Goal: Task Accomplishment & Management: Manage account settings

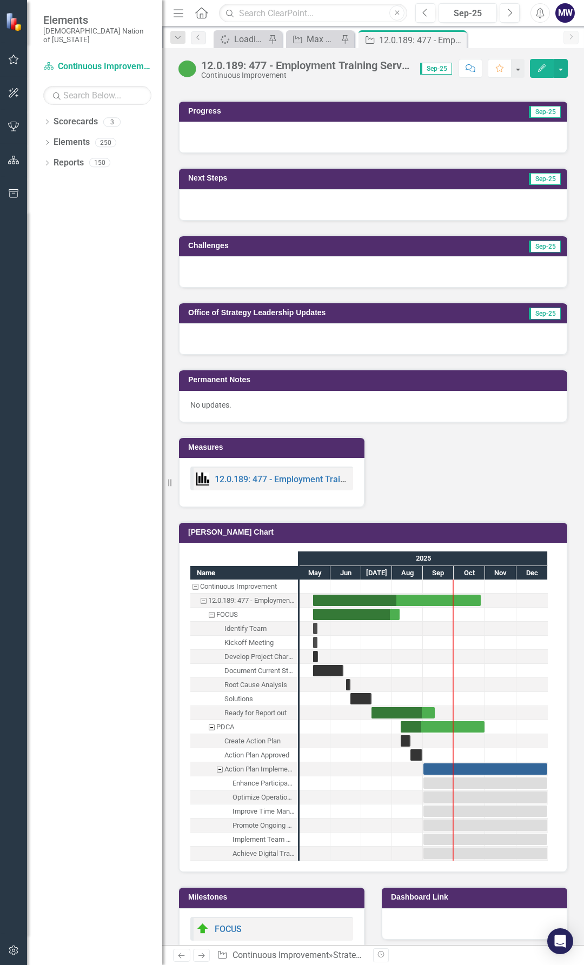
scroll to position [757, 0]
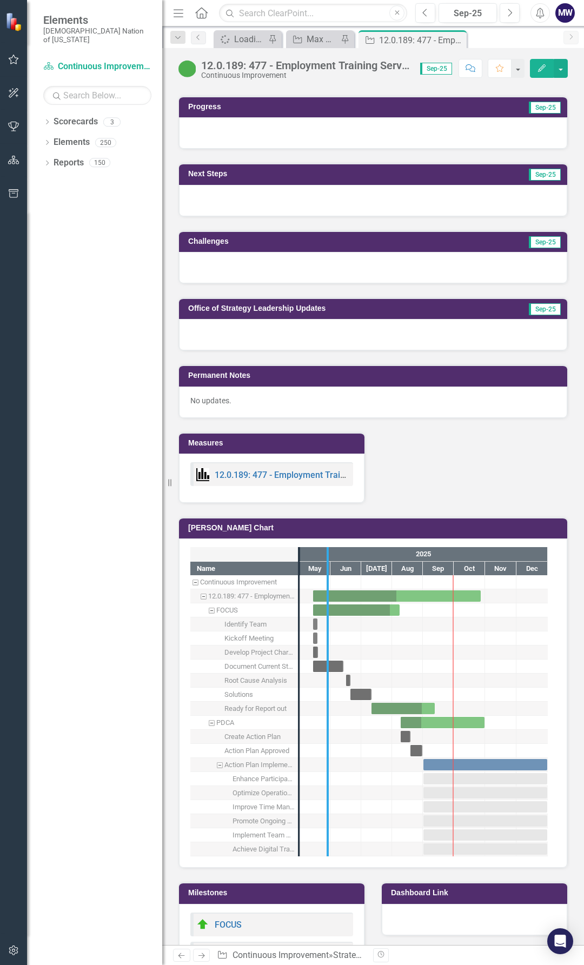
drag, startPoint x: 302, startPoint y: 715, endPoint x: 374, endPoint y: 711, distance: 72.0
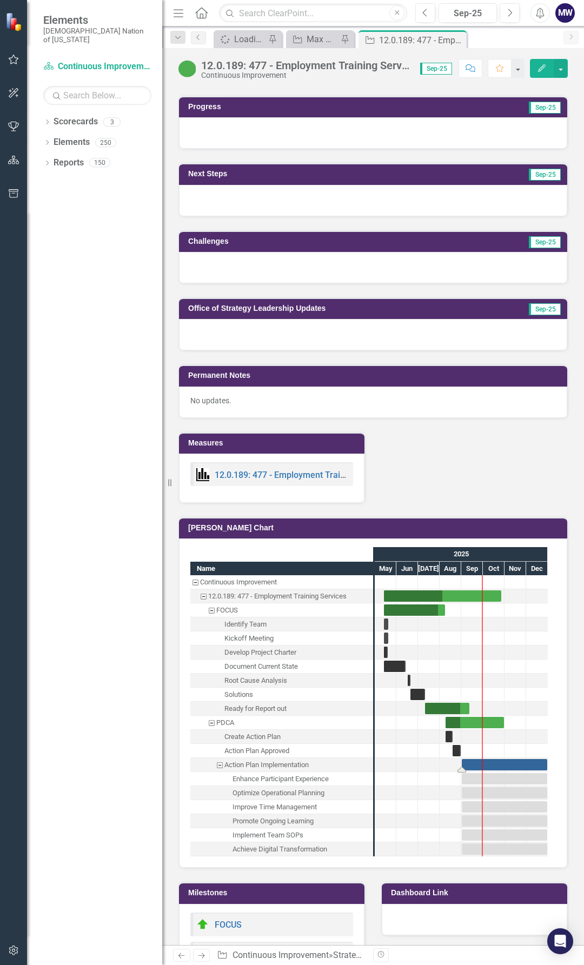
click at [477, 759] on div "Task: Start date: 2025-09-01 End date: 2025-12-31" at bounding box center [504, 764] width 85 height 11
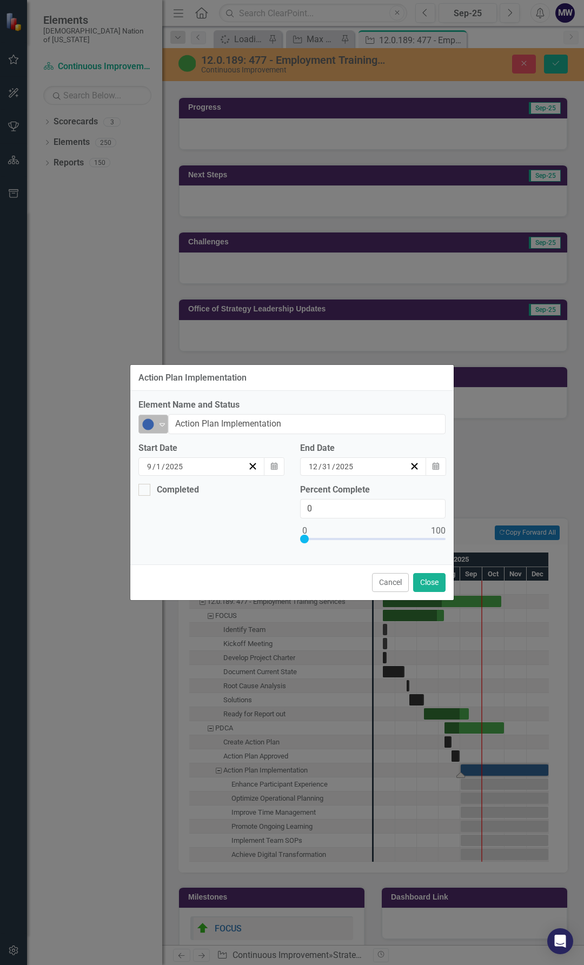
click at [148, 425] on img at bounding box center [148, 424] width 13 height 13
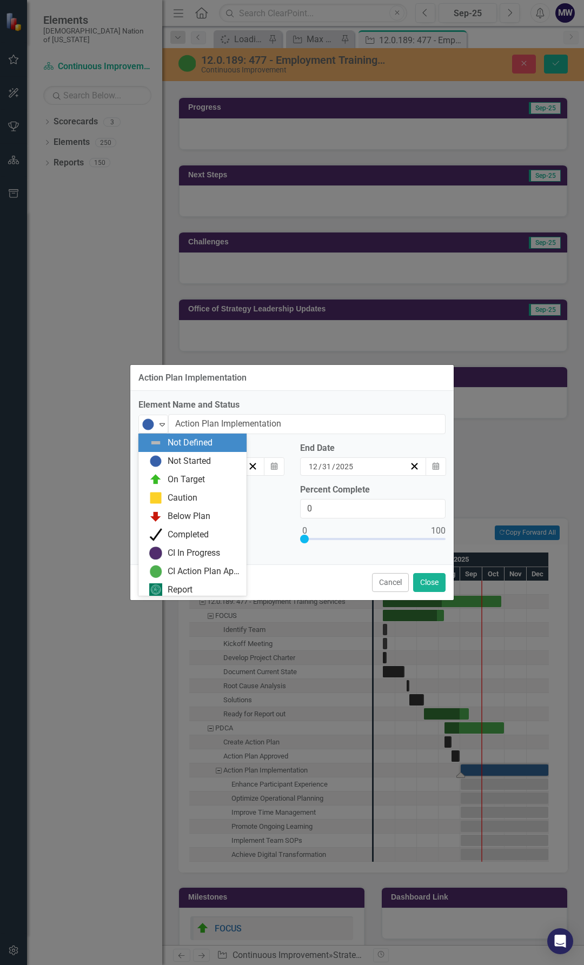
scroll to position [3, 0]
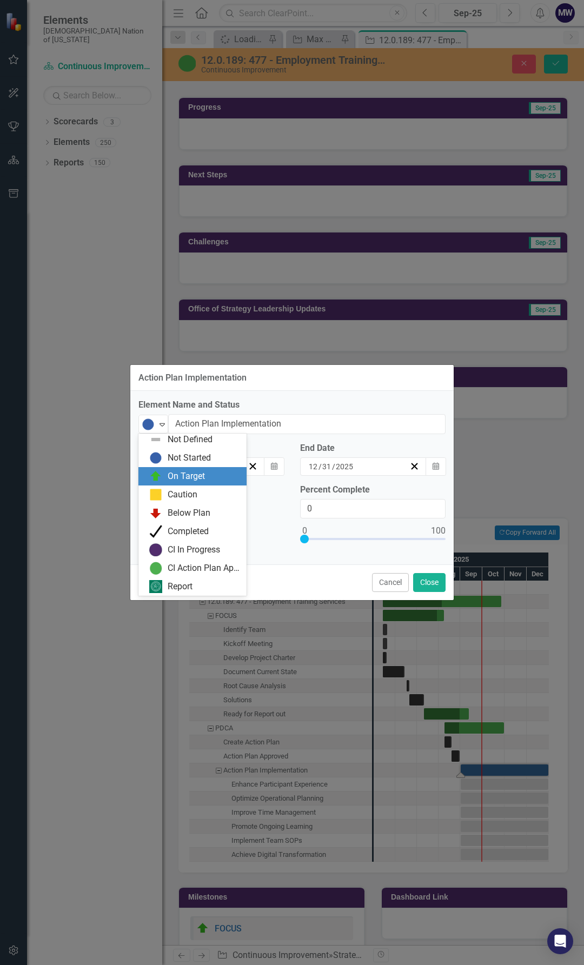
click at [170, 481] on div "On Target" at bounding box center [186, 476] width 37 height 12
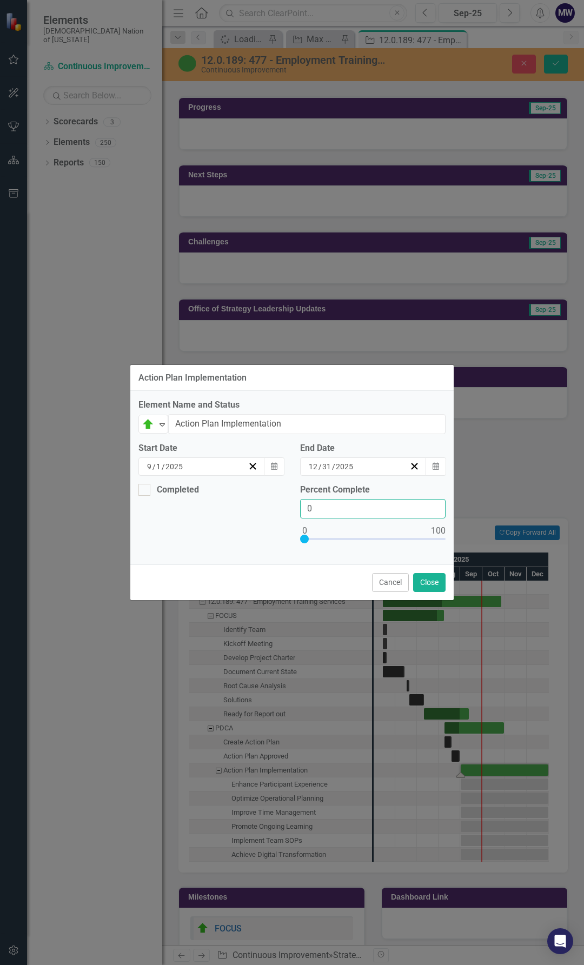
drag, startPoint x: 318, startPoint y: 508, endPoint x: 251, endPoint y: 505, distance: 67.1
click at [255, 505] on div "Completed Percent Complete 0" at bounding box center [291, 520] width 323 height 73
type input "15"
click at [431, 582] on button "Close" at bounding box center [429, 582] width 32 height 19
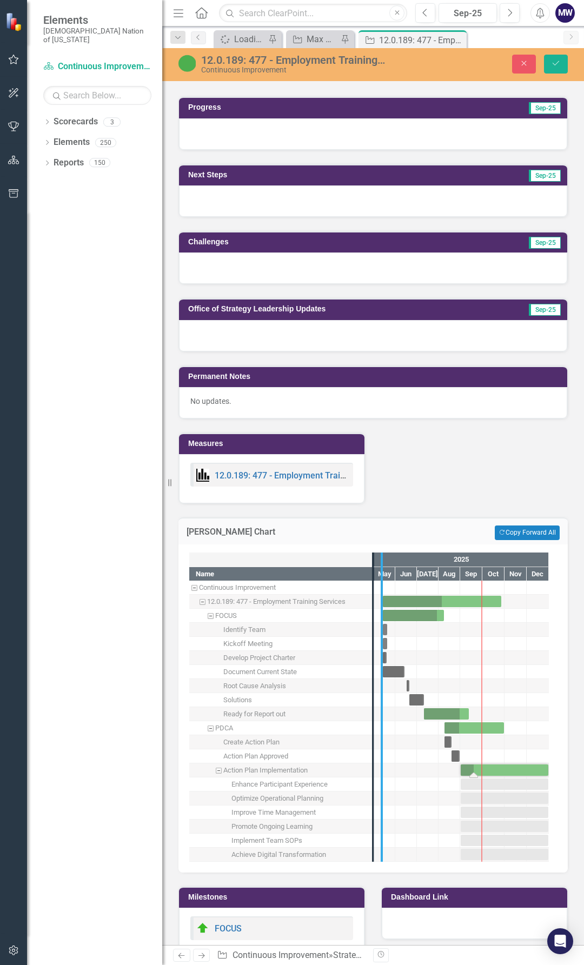
drag, startPoint x: 372, startPoint y: 784, endPoint x: 389, endPoint y: 785, distance: 17.3
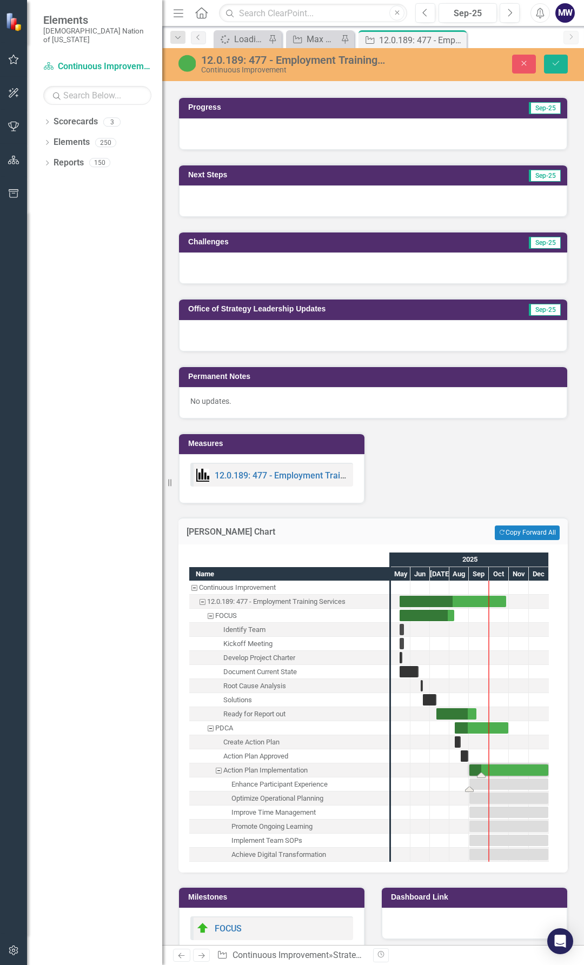
click at [480, 779] on div "Task: Start date: 2025-09-01 End date: 2025-12-31" at bounding box center [508, 784] width 79 height 11
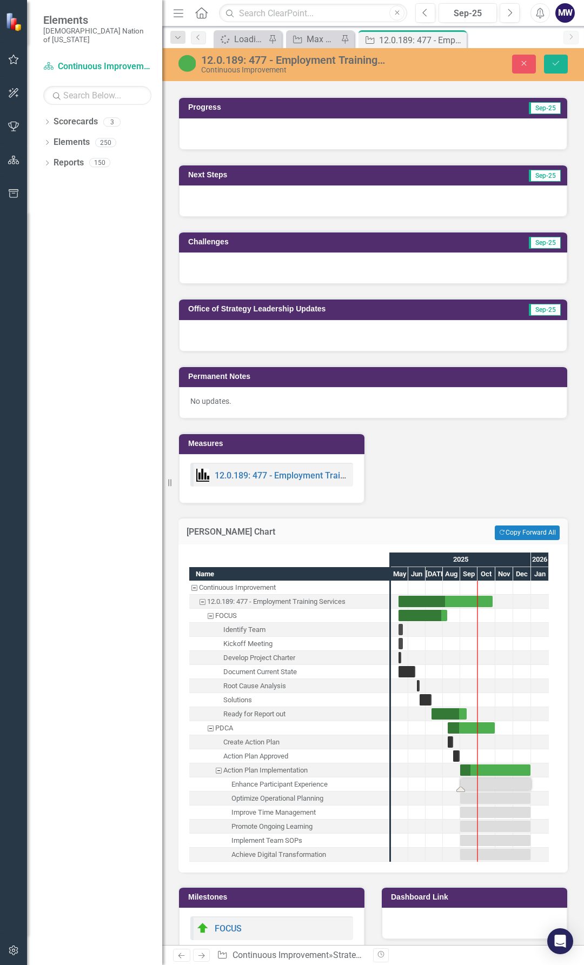
click at [471, 779] on div "Task: Start date: 2025-09-01 End date: 2025-12-31" at bounding box center [496, 784] width 70 height 11
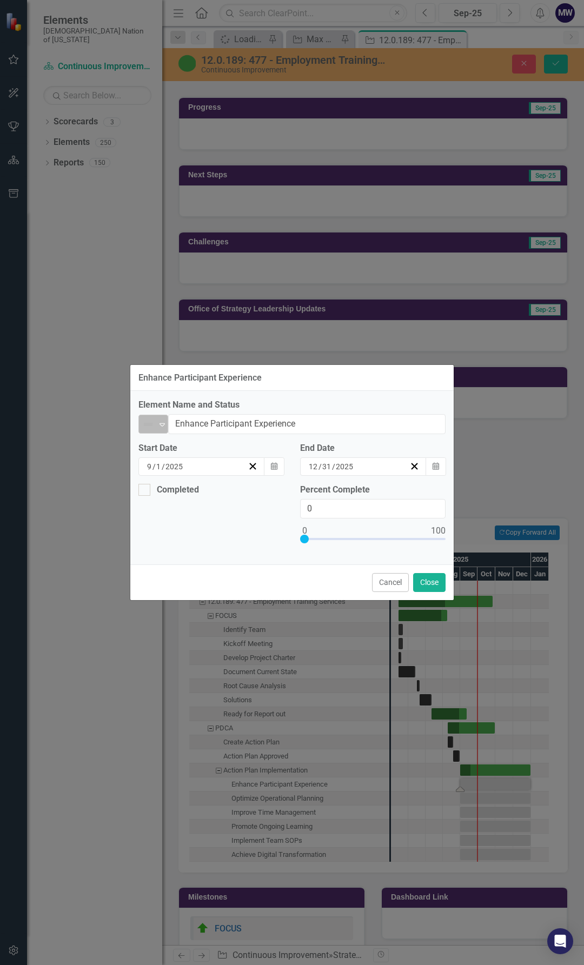
click at [153, 423] on img at bounding box center [148, 424] width 13 height 13
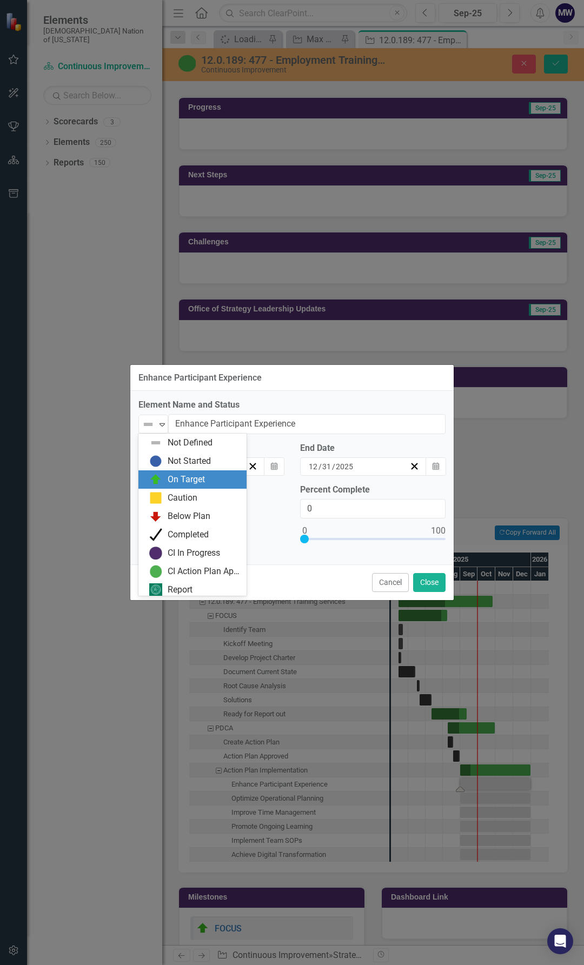
click at [189, 480] on div "On Target" at bounding box center [186, 480] width 37 height 12
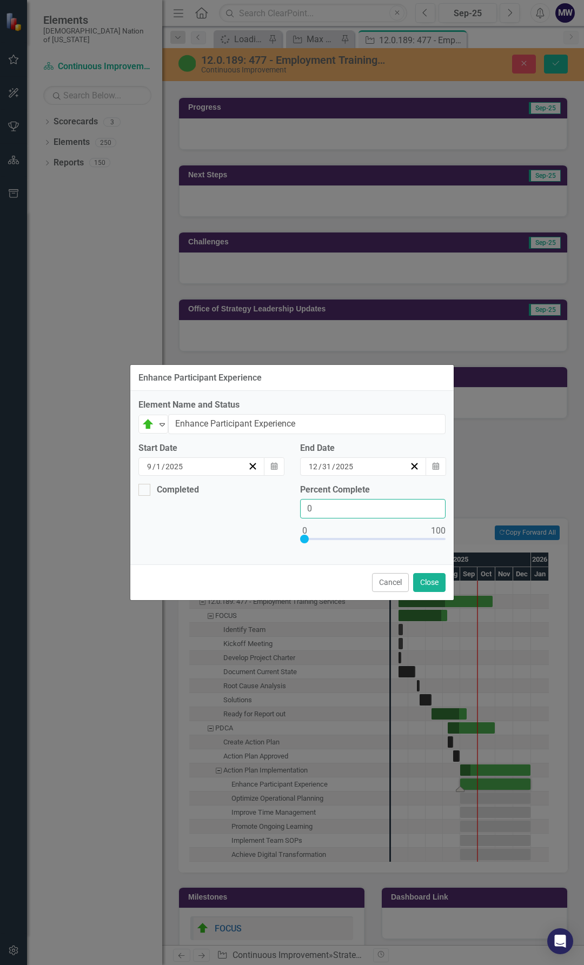
drag, startPoint x: 326, startPoint y: 512, endPoint x: 284, endPoint y: 514, distance: 41.1
click at [290, 513] on div "Completed Percent Complete 0" at bounding box center [291, 520] width 323 height 73
type input "15"
click at [439, 587] on button "Close" at bounding box center [429, 582] width 32 height 19
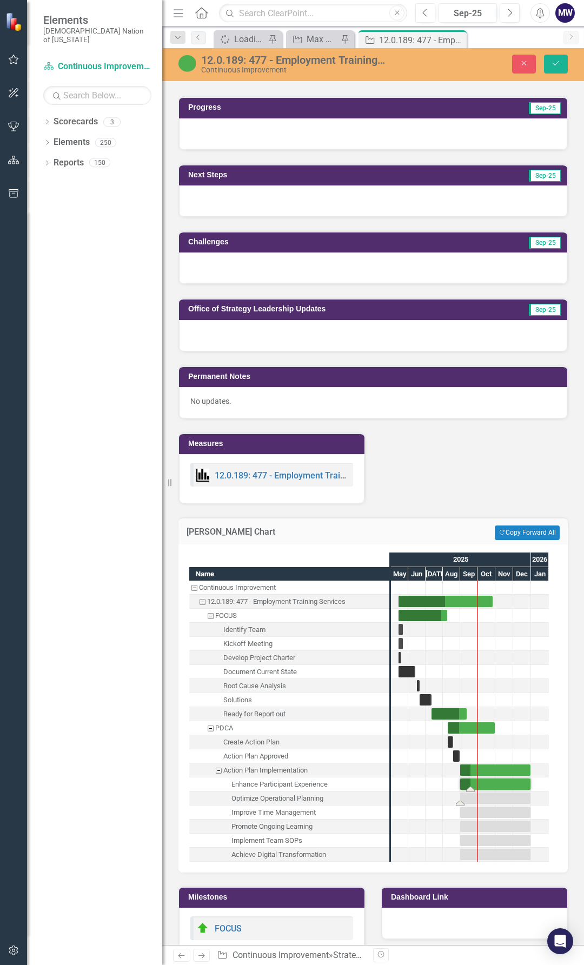
click at [467, 793] on div "Task: Start date: 2025-09-01 End date: 2025-12-31" at bounding box center [495, 798] width 70 height 11
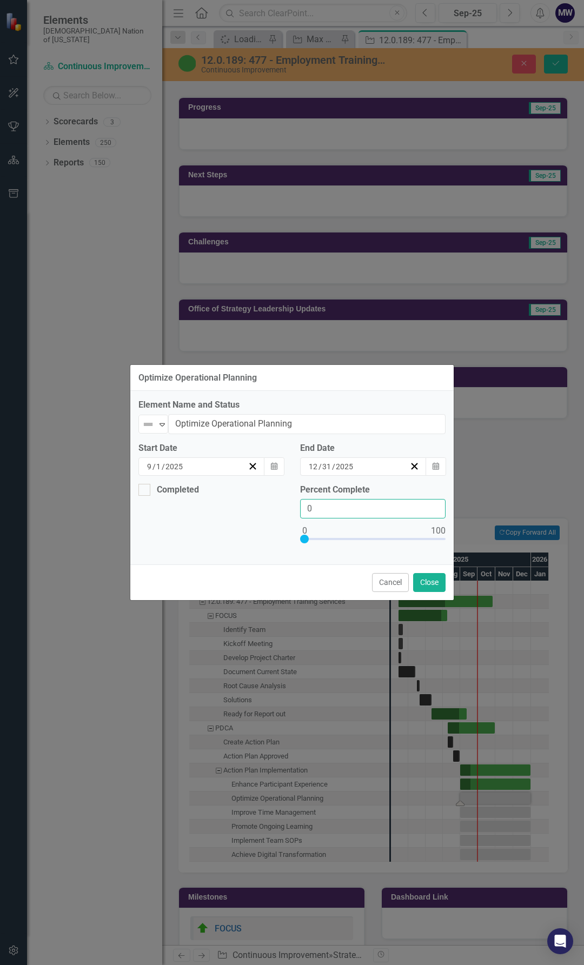
click at [296, 505] on div "Percent Complete 0" at bounding box center [373, 520] width 162 height 73
type input "15"
click at [164, 425] on icon "Expand" at bounding box center [162, 424] width 11 height 9
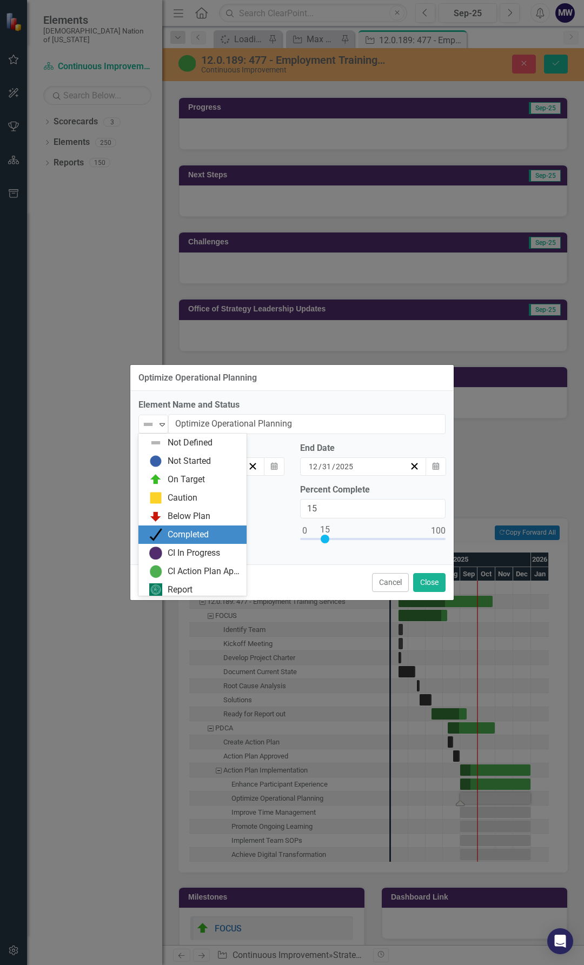
click at [176, 481] on div "On Target" at bounding box center [186, 480] width 37 height 12
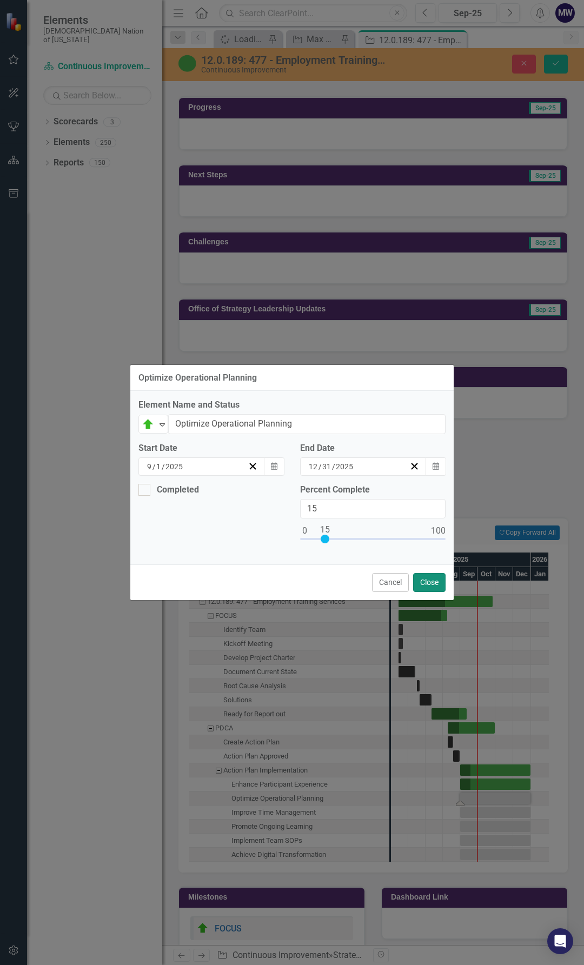
click at [433, 585] on button "Close" at bounding box center [429, 582] width 32 height 19
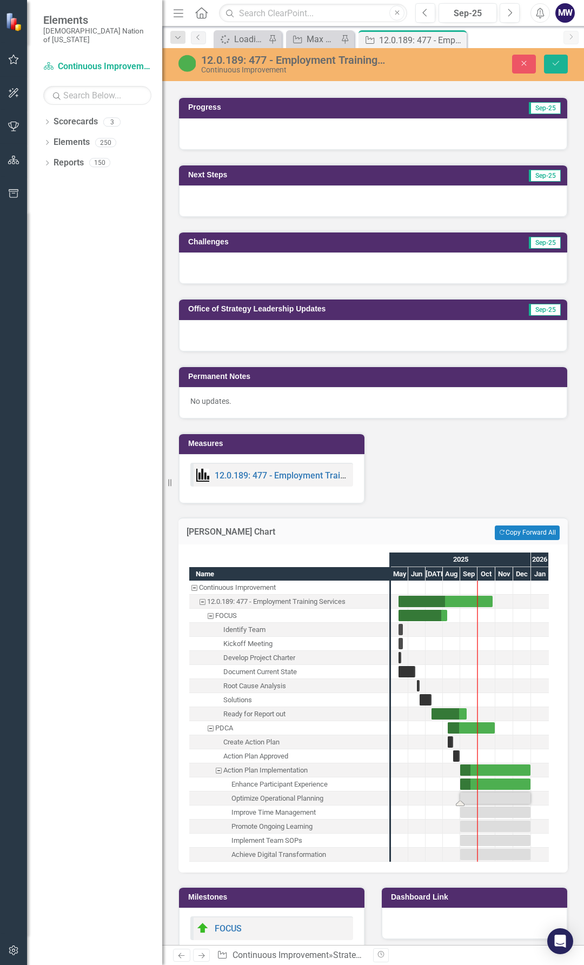
drag, startPoint x: 476, startPoint y: 768, endPoint x: 506, endPoint y: 760, distance: 30.2
click at [462, 793] on div "Task: Start date: 2025-09-01 End date: 2025-12-31" at bounding box center [495, 798] width 70 height 11
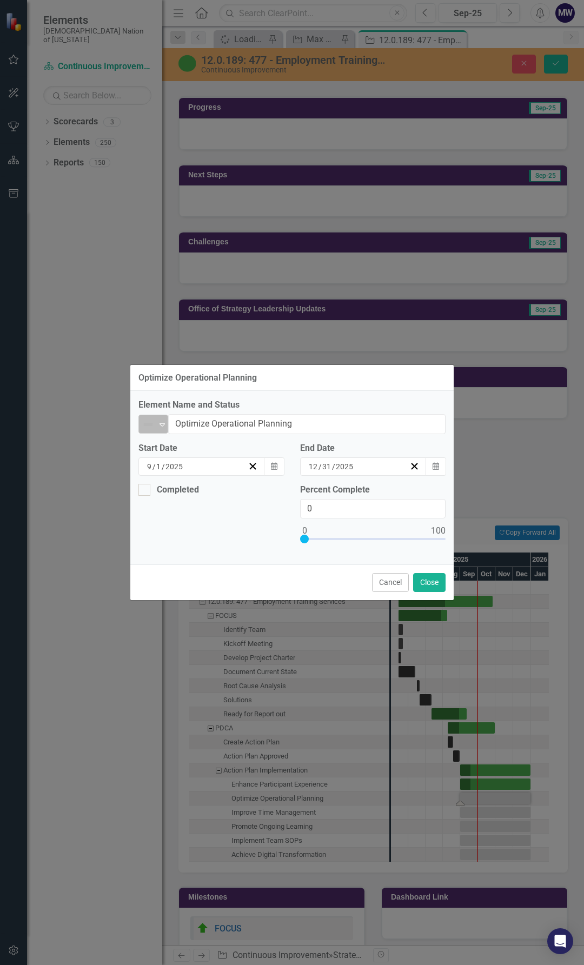
click at [164, 426] on icon "Expand" at bounding box center [162, 424] width 11 height 9
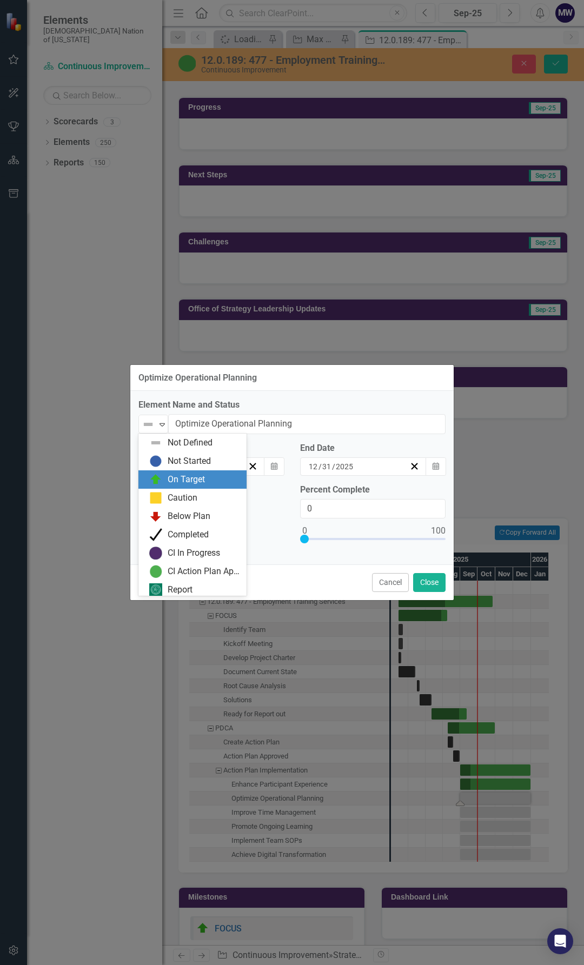
click at [176, 476] on div "On Target" at bounding box center [186, 480] width 37 height 12
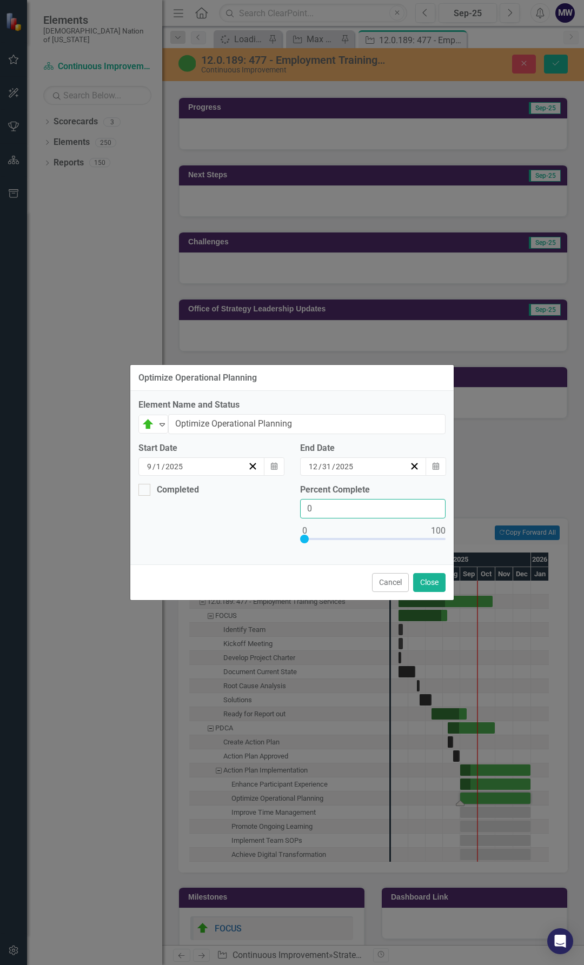
drag, startPoint x: 291, startPoint y: 507, endPoint x: 261, endPoint y: 514, distance: 31.0
click at [277, 507] on div "Completed Percent Complete 0" at bounding box center [291, 520] width 323 height 73
type input "15"
click at [421, 582] on button "Close" at bounding box center [429, 582] width 32 height 19
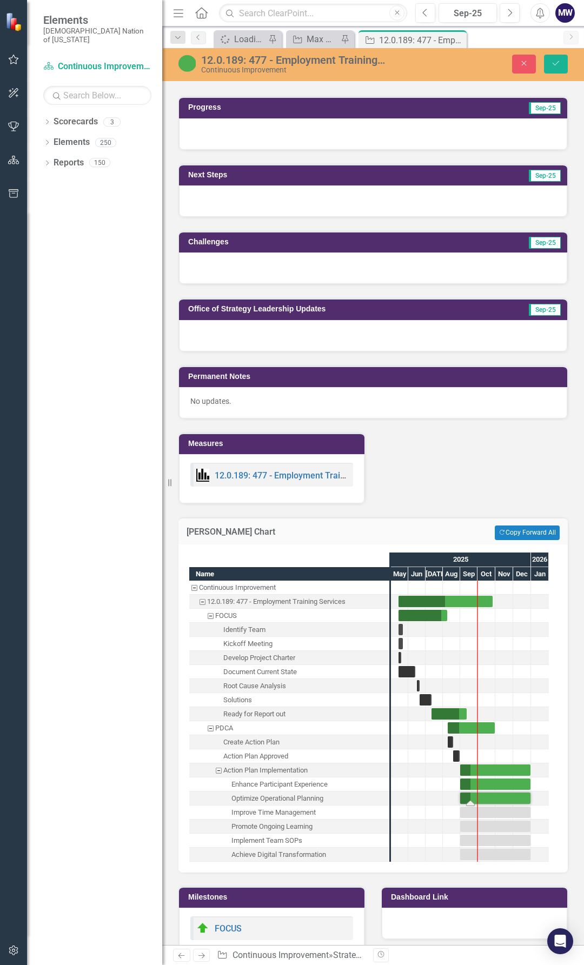
drag, startPoint x: 281, startPoint y: 807, endPoint x: 276, endPoint y: 798, distance: 10.7
drag, startPoint x: 276, startPoint y: 798, endPoint x: 344, endPoint y: 819, distance: 71.8
click at [344, 848] on div "Achieve Digital Transformation" at bounding box center [289, 855] width 200 height 14
click at [466, 807] on div "Task: Start date: 2025-09-01 End date: 2025-12-31" at bounding box center [495, 812] width 70 height 11
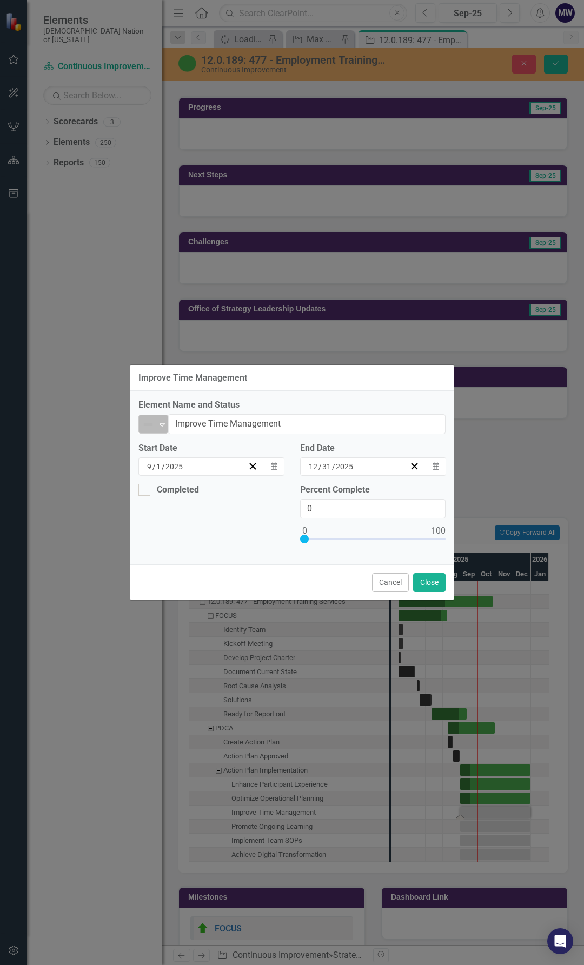
click at [162, 422] on icon "Expand" at bounding box center [162, 424] width 11 height 9
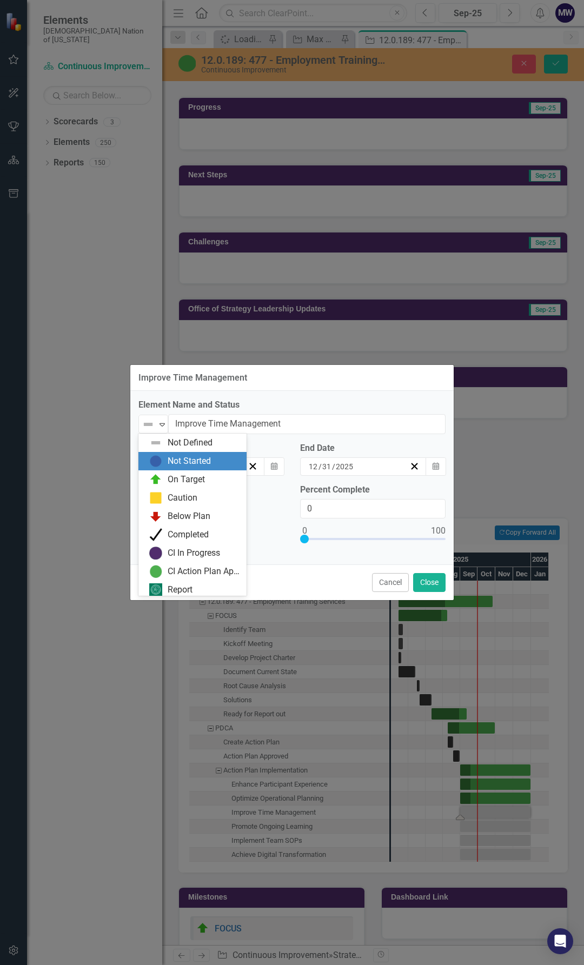
click at [182, 462] on div "Not Started" at bounding box center [189, 461] width 43 height 12
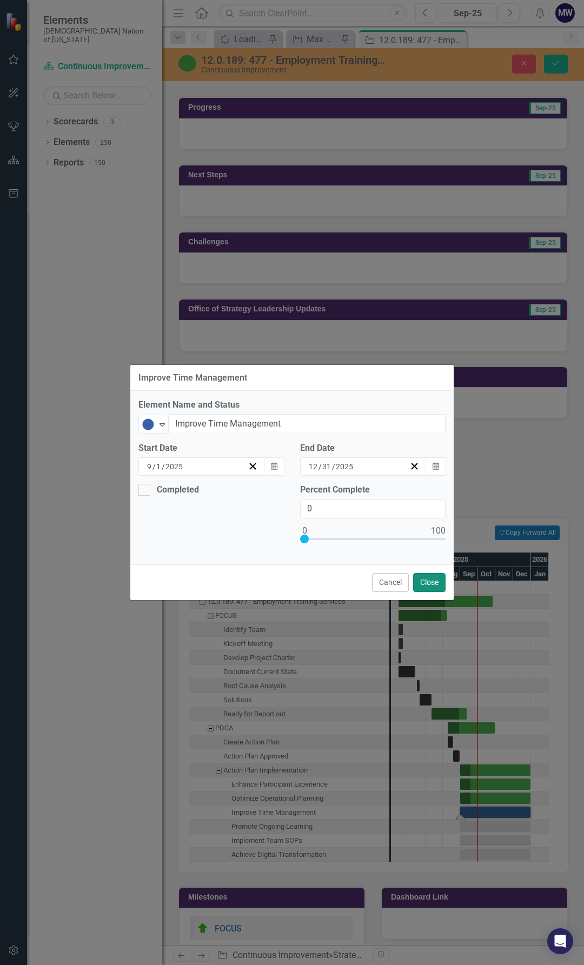
click at [421, 582] on button "Close" at bounding box center [429, 582] width 32 height 19
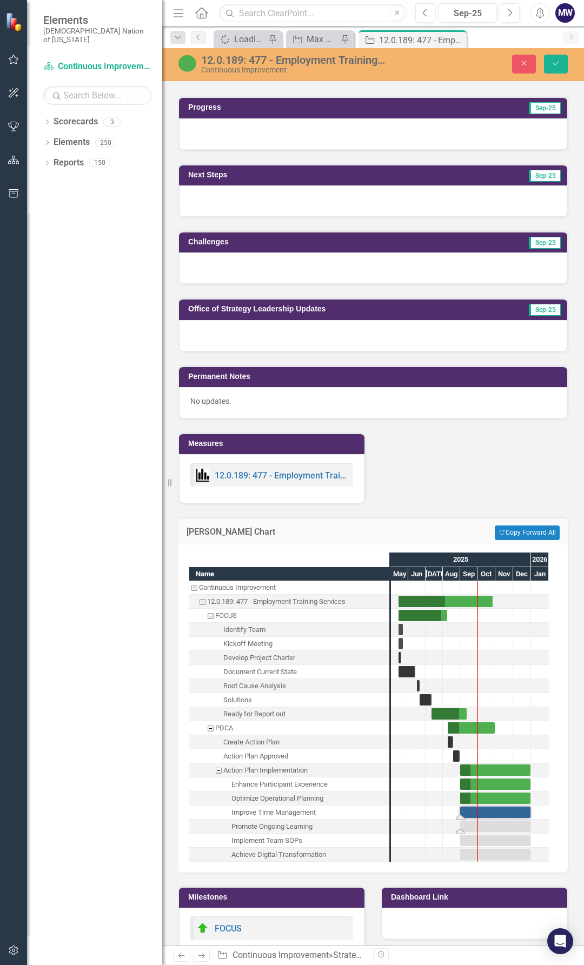
click at [468, 821] on div "Task: Start date: 2025-09-01 End date: 2025-12-31" at bounding box center [495, 826] width 70 height 11
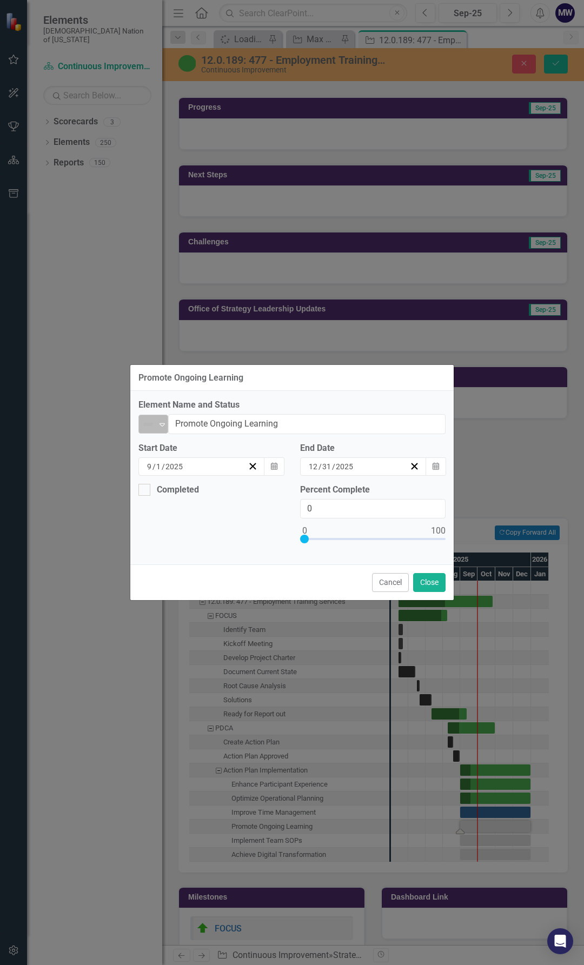
click at [164, 429] on div "Expand" at bounding box center [162, 424] width 11 height 18
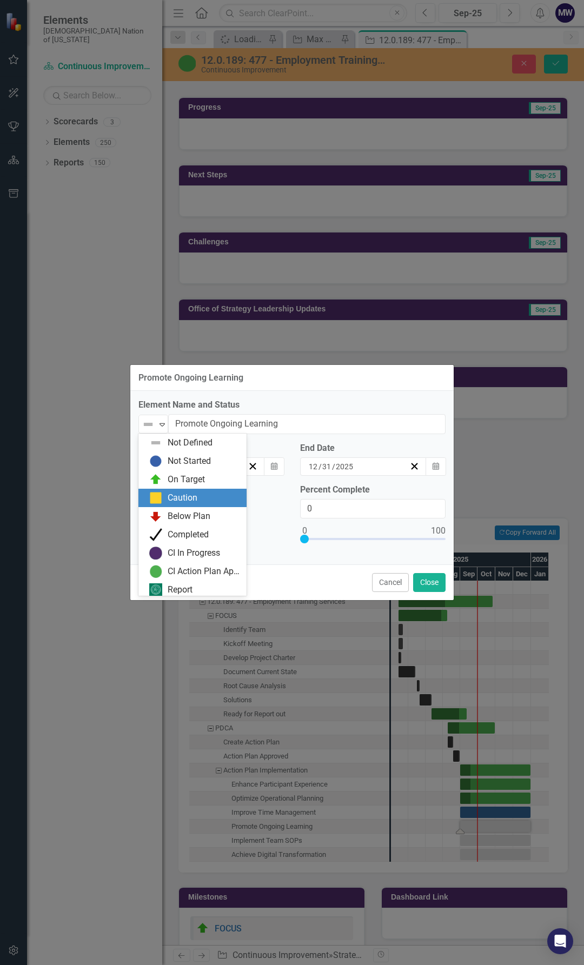
click at [173, 486] on div "On Target" at bounding box center [186, 480] width 37 height 12
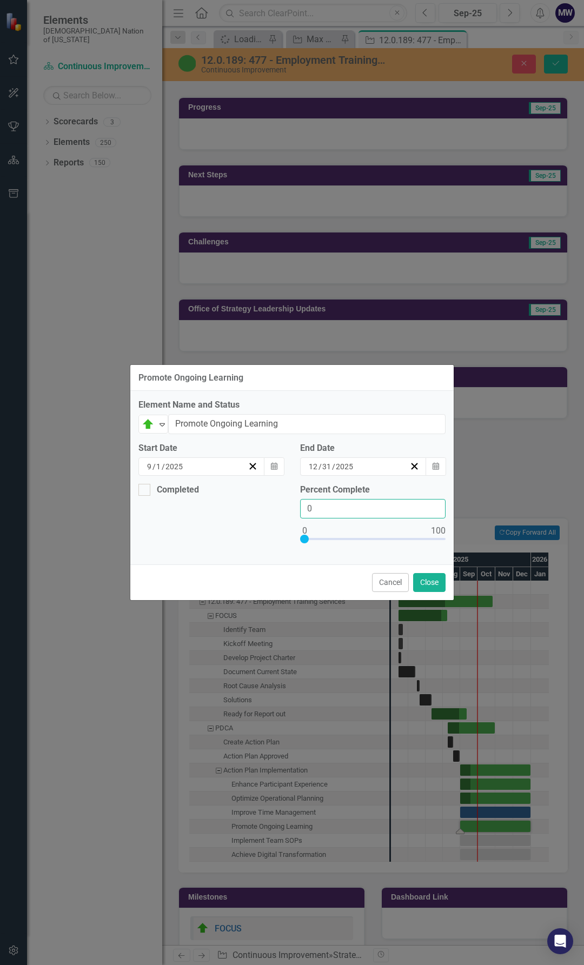
drag, startPoint x: 324, startPoint y: 509, endPoint x: 253, endPoint y: 512, distance: 70.9
click at [275, 507] on div "Completed Percent Complete 0" at bounding box center [291, 520] width 323 height 73
type input "15"
click at [436, 587] on button "Close" at bounding box center [429, 582] width 32 height 19
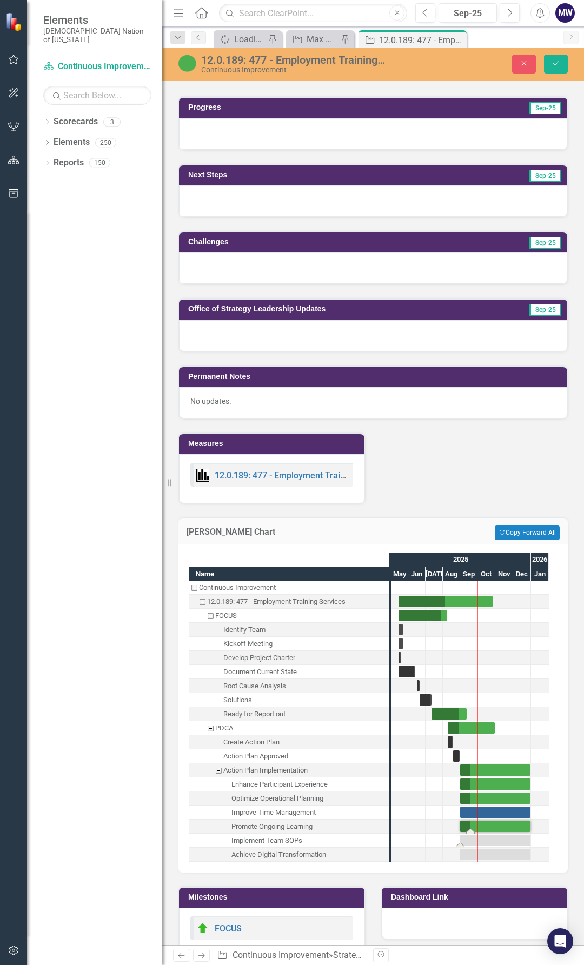
click at [469, 835] on div "Task: Start date: 2025-09-01 End date: 2025-12-31" at bounding box center [495, 840] width 70 height 11
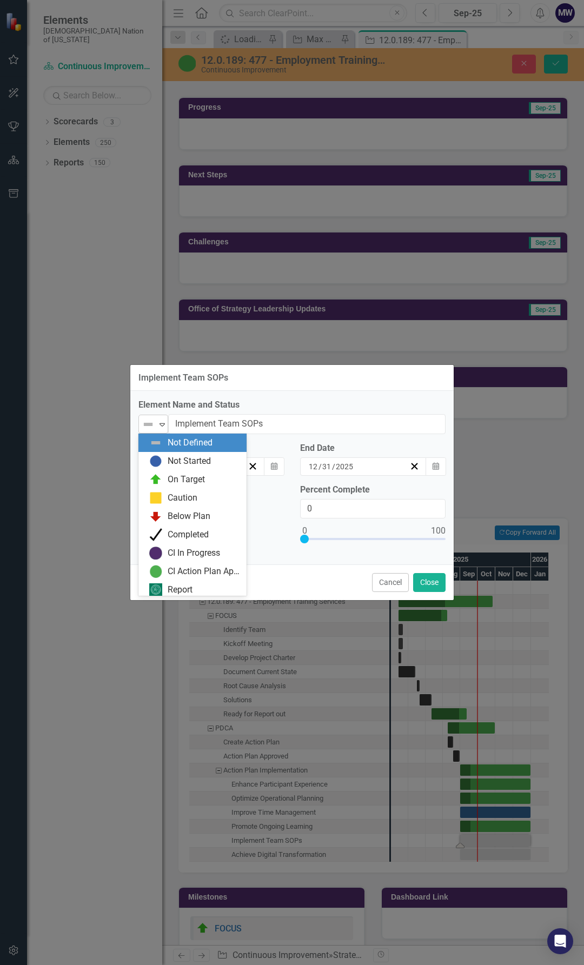
click at [156, 423] on div "Not Defined" at bounding box center [149, 424] width 16 height 15
click at [173, 480] on div "On Target" at bounding box center [186, 480] width 37 height 12
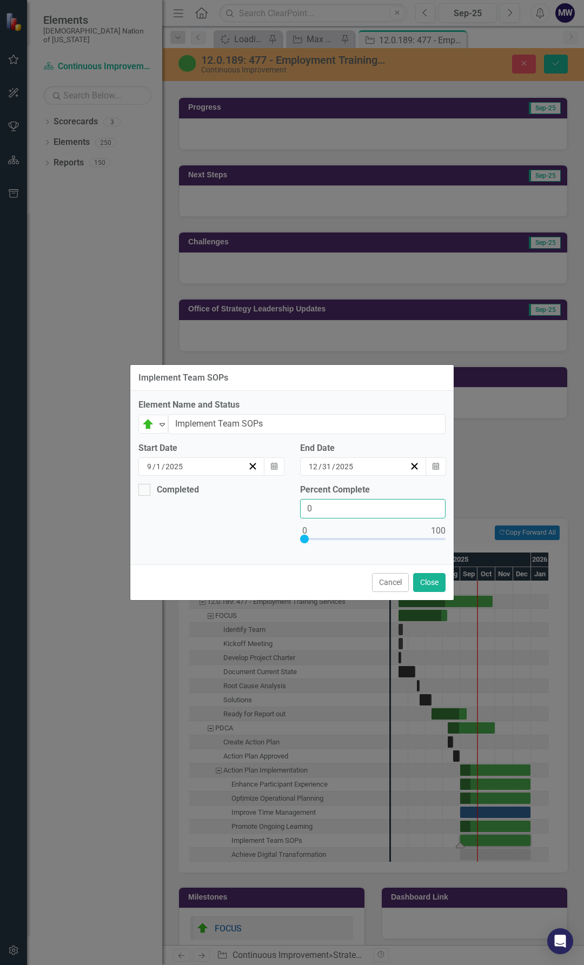
drag, startPoint x: 330, startPoint y: 508, endPoint x: 300, endPoint y: 502, distance: 30.8
click at [300, 502] on input "0" at bounding box center [372, 509] width 145 height 20
type input "40"
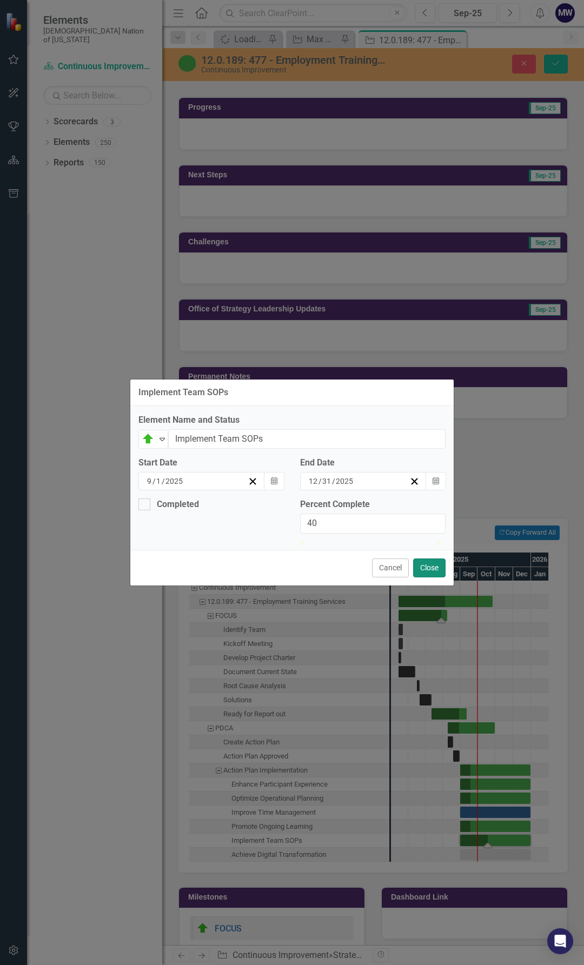
click at [413, 578] on button "Close" at bounding box center [429, 568] width 32 height 19
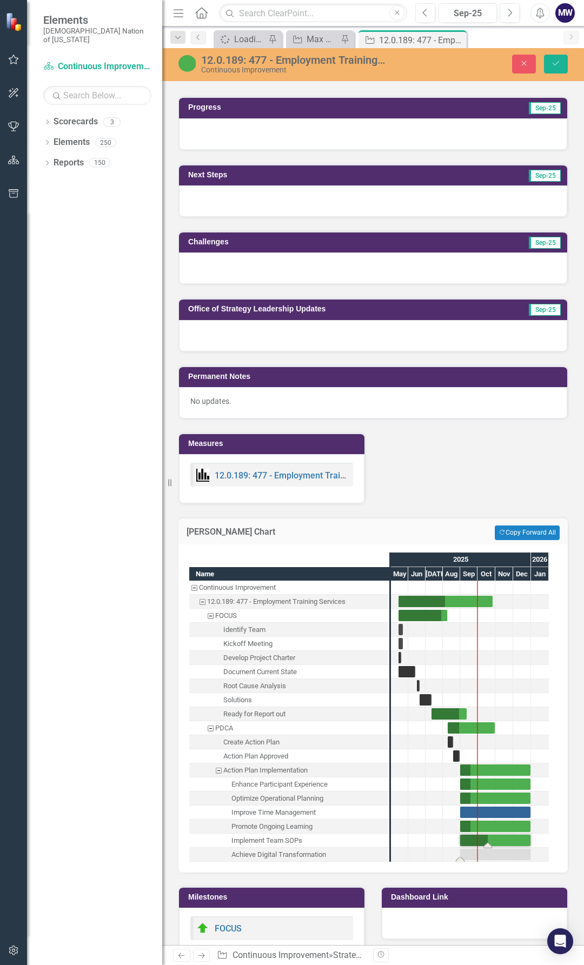
click at [475, 849] on div "Task: Start date: 2025-09-01 End date: 2025-12-31" at bounding box center [495, 854] width 70 height 11
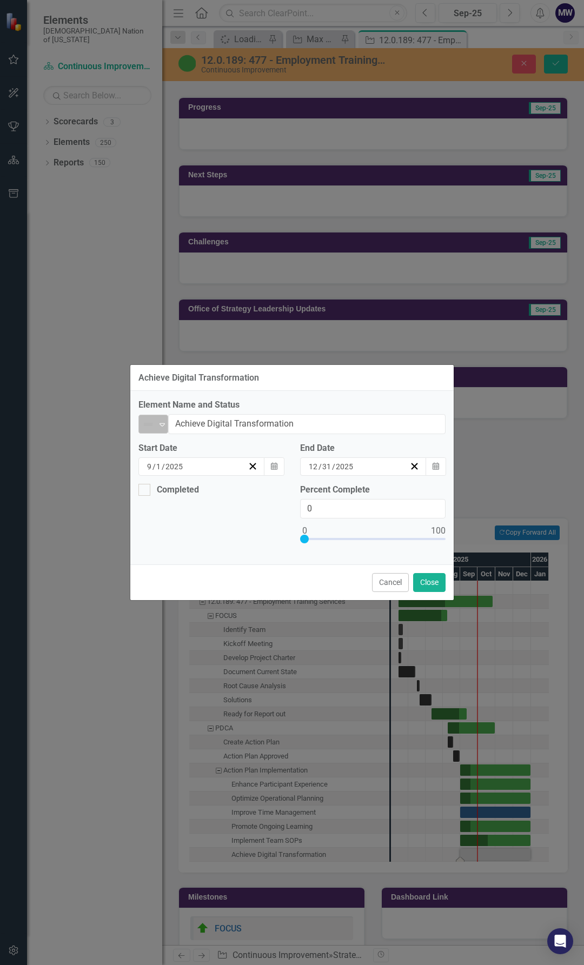
click at [161, 426] on icon "Expand" at bounding box center [162, 424] width 11 height 9
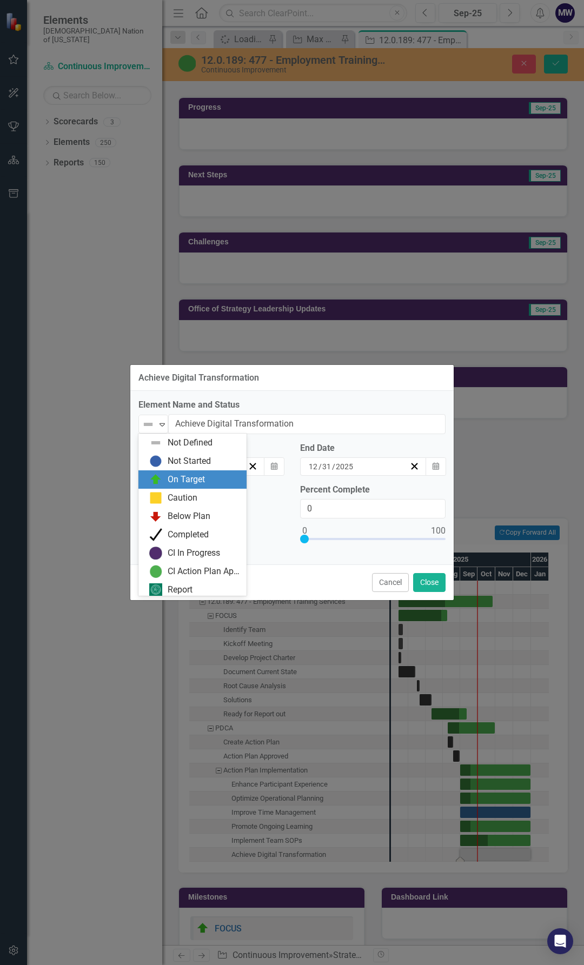
click at [173, 480] on div "On Target" at bounding box center [186, 480] width 37 height 12
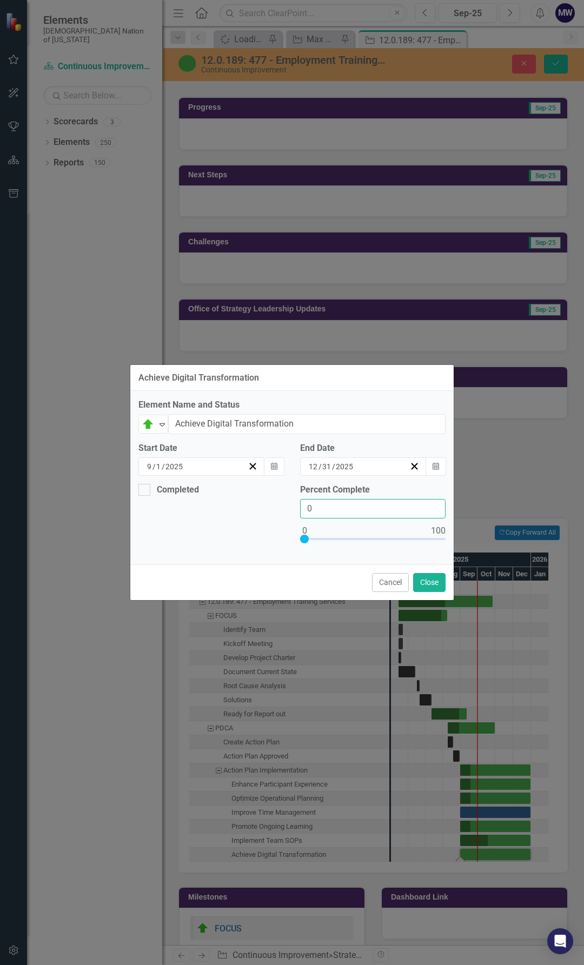
drag, startPoint x: 313, startPoint y: 506, endPoint x: 237, endPoint y: 504, distance: 75.2
click at [254, 504] on div "Completed Percent Complete 0" at bounding box center [291, 520] width 323 height 73
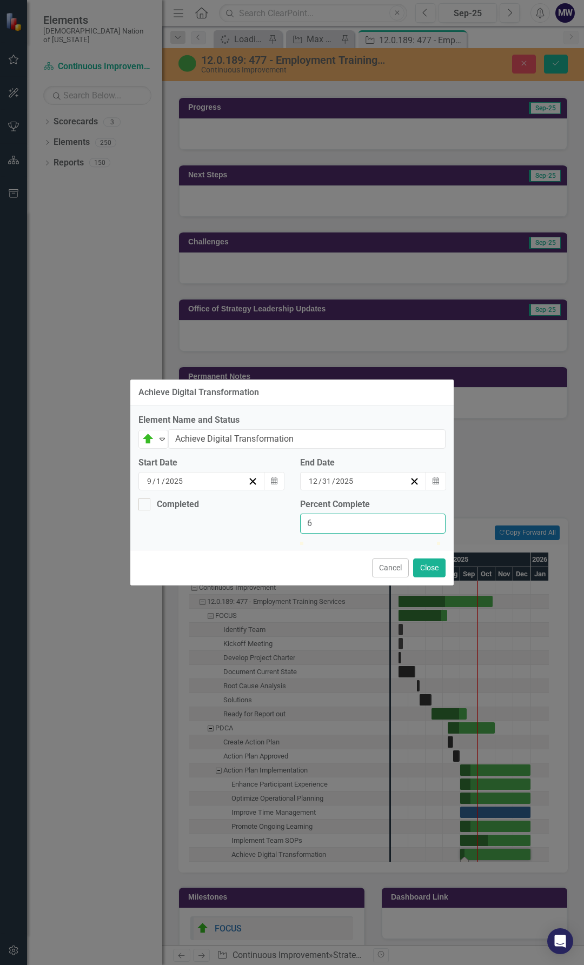
type input "60"
click at [441, 578] on button "Close" at bounding box center [429, 568] width 32 height 19
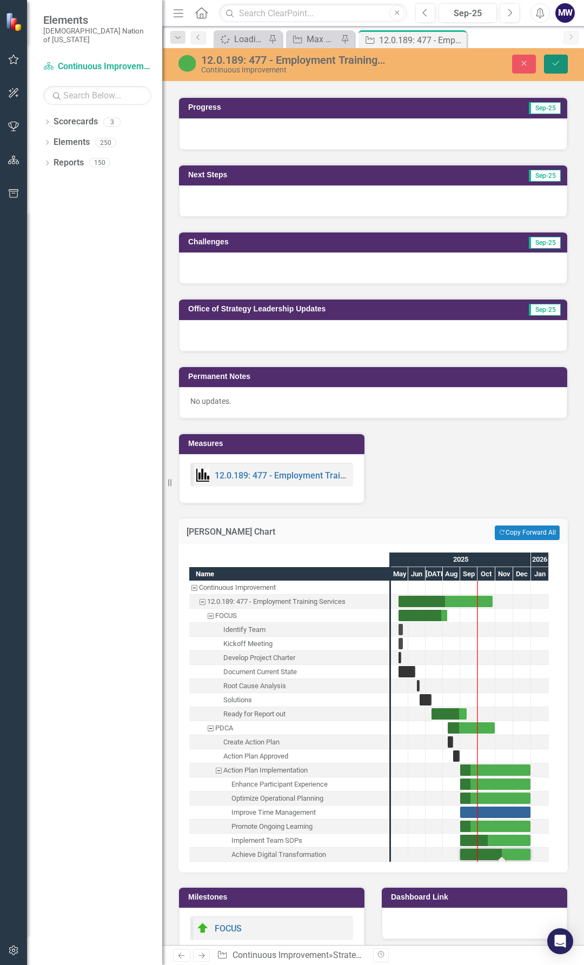
click at [562, 64] on button "Save" at bounding box center [556, 64] width 24 height 19
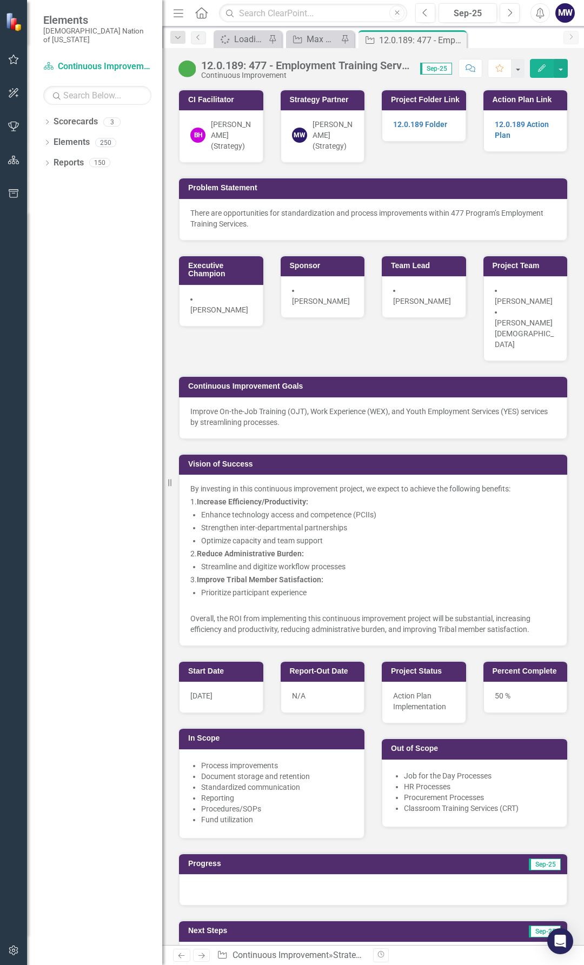
click at [542, 67] on icon "Edit" at bounding box center [542, 68] width 10 height 8
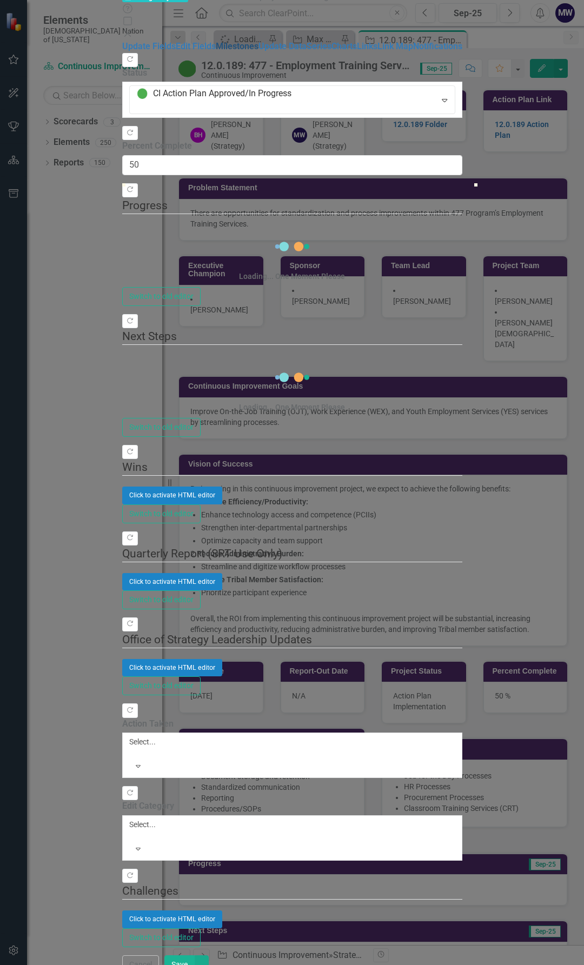
click at [216, 51] on link "Milestones" at bounding box center [237, 46] width 43 height 10
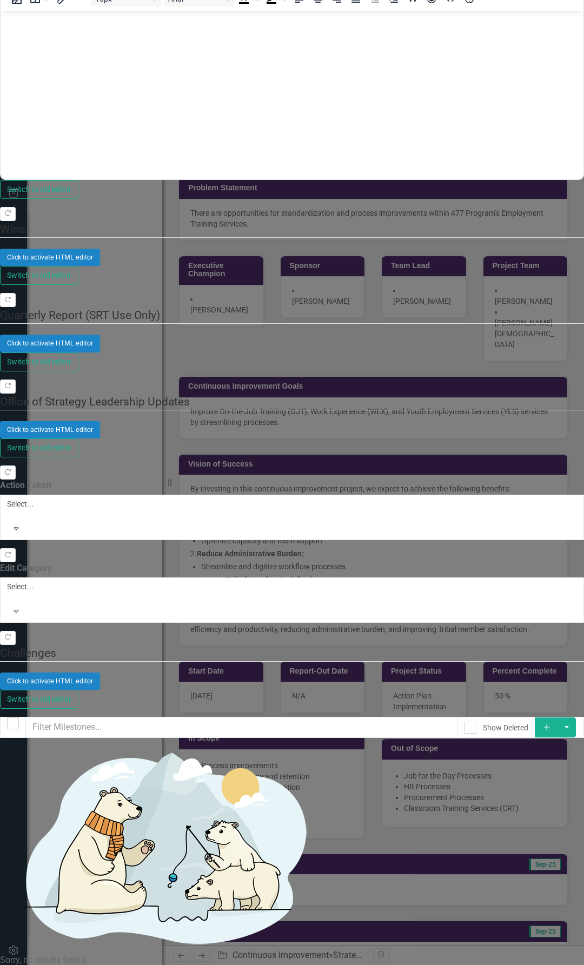
scroll to position [0, 0]
drag, startPoint x: 220, startPoint y: 714, endPoint x: 245, endPoint y: 519, distance: 197.4
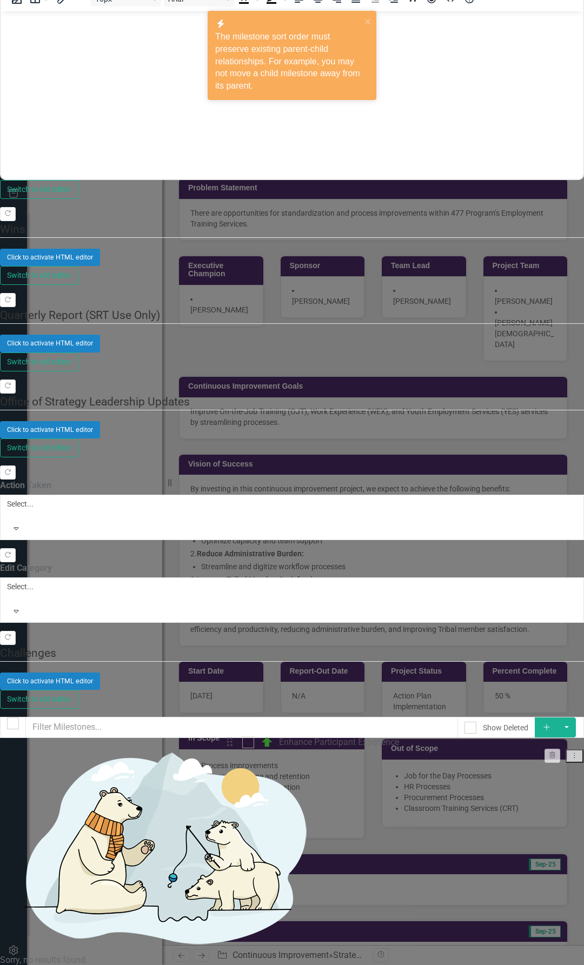
drag, startPoint x: 214, startPoint y: 545, endPoint x: 210, endPoint y: 734, distance: 189.9
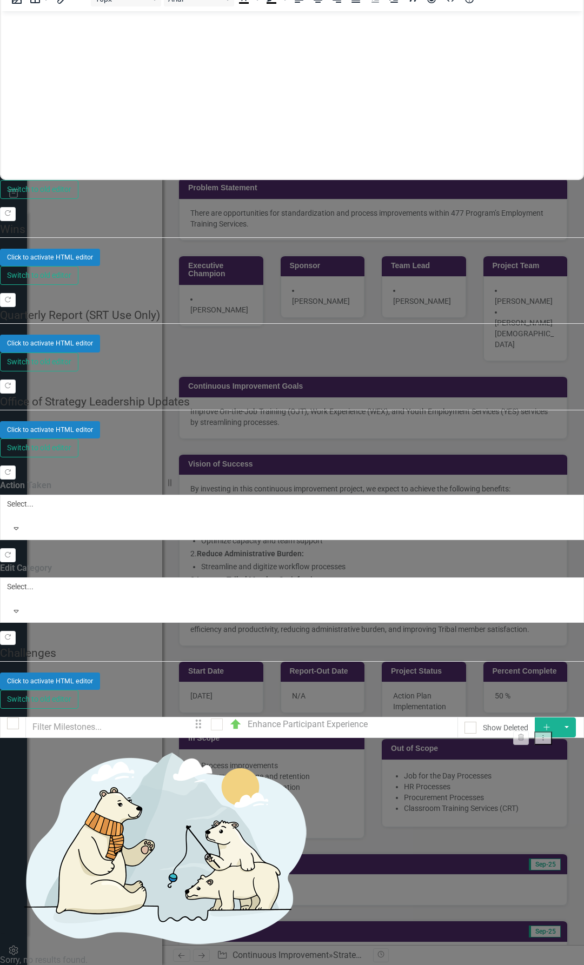
drag, startPoint x: 220, startPoint y: 546, endPoint x: 207, endPoint y: 734, distance: 188.1
drag, startPoint x: 217, startPoint y: 585, endPoint x: 214, endPoint y: 539, distance: 46.1
drag, startPoint x: 220, startPoint y: 720, endPoint x: 220, endPoint y: 542, distance: 178.5
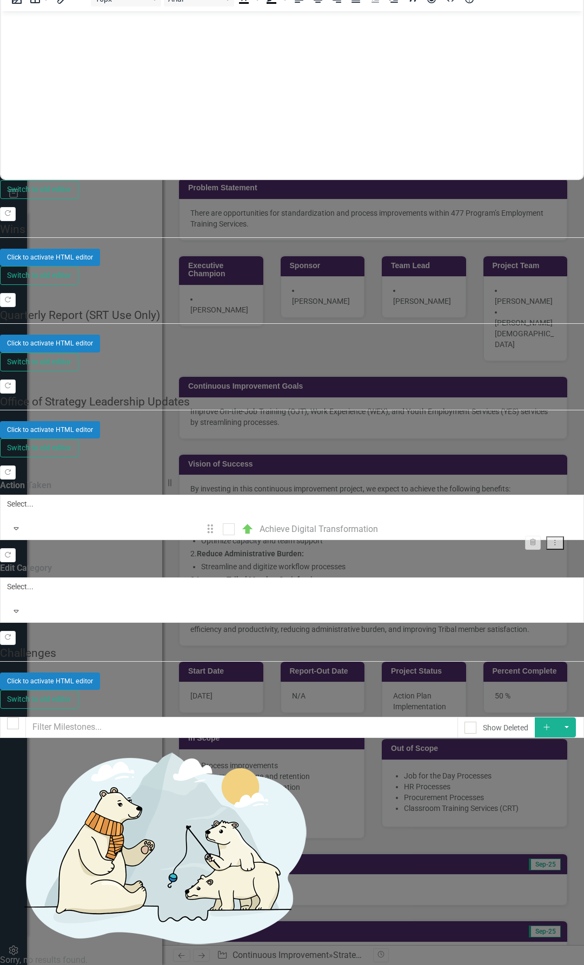
drag, startPoint x: 214, startPoint y: 584, endPoint x: 228, endPoint y: 687, distance: 104.9
drag, startPoint x: 220, startPoint y: 715, endPoint x: 223, endPoint y: 578, distance: 137.4
drag, startPoint x: 219, startPoint y: 656, endPoint x: 222, endPoint y: 681, distance: 25.0
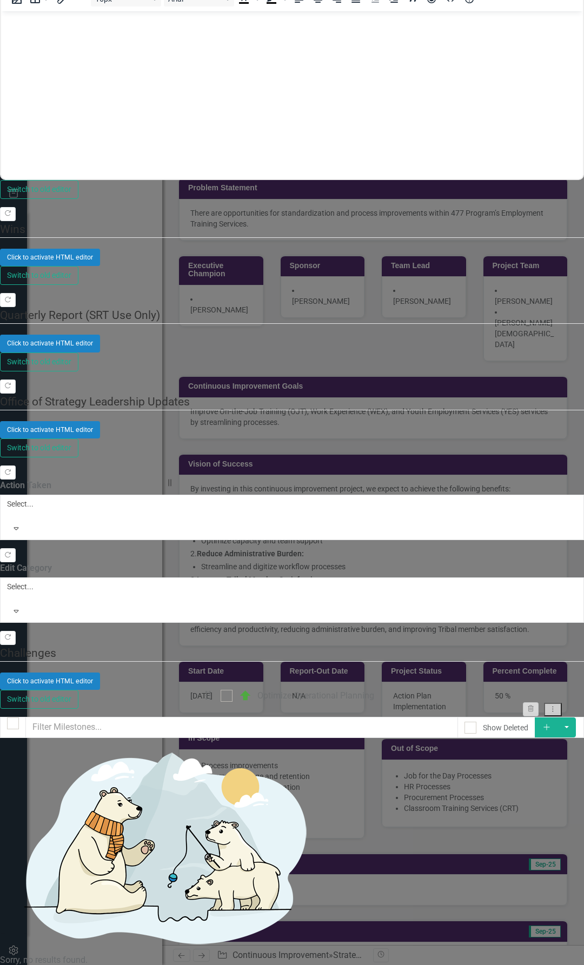
drag, startPoint x: 214, startPoint y: 717, endPoint x: 213, endPoint y: 712, distance: 5.4
drag, startPoint x: 216, startPoint y: 612, endPoint x: 224, endPoint y: 732, distance: 119.8
drag, startPoint x: 218, startPoint y: 615, endPoint x: 224, endPoint y: 726, distance: 111.0
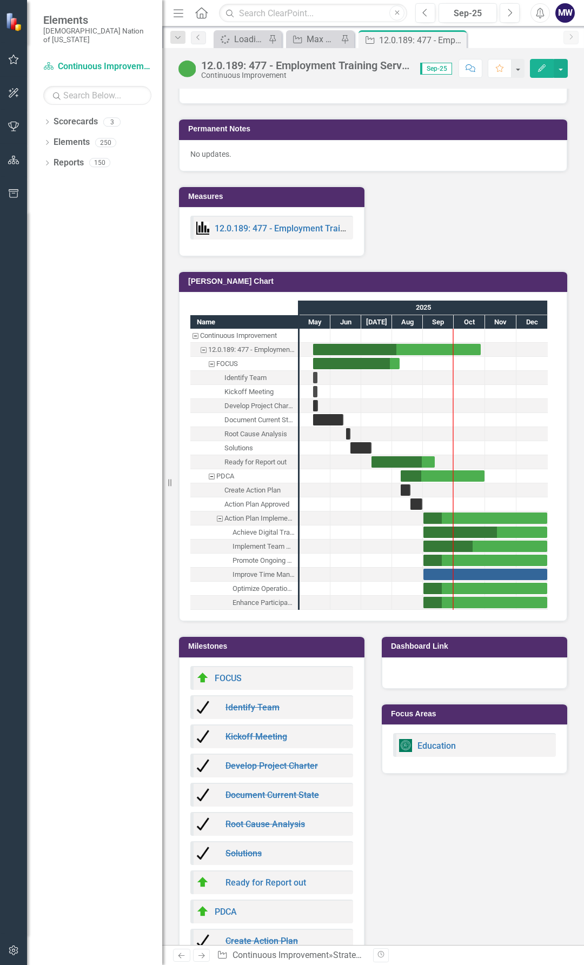
scroll to position [1001, 0]
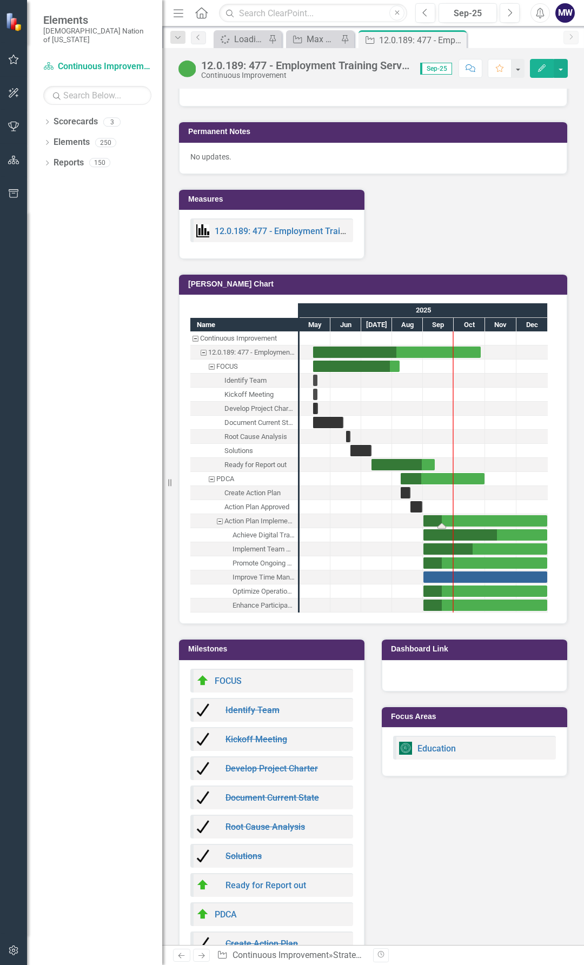
click at [449, 515] on div "Task: Start date: 2025-09-01 End date: 2025-12-31" at bounding box center [485, 520] width 124 height 11
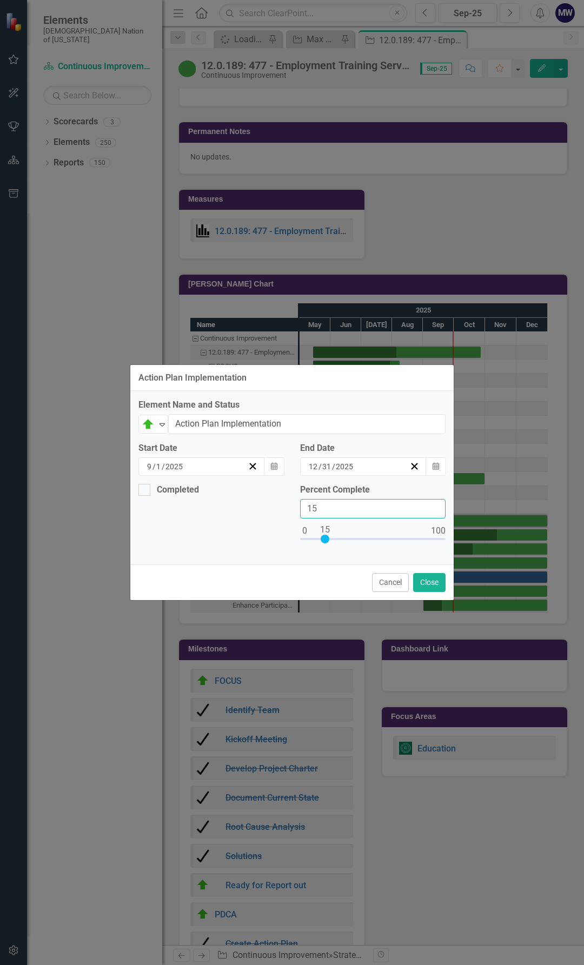
click at [291, 499] on div "Completed Percent Complete 15" at bounding box center [291, 520] width 323 height 73
type input "25"
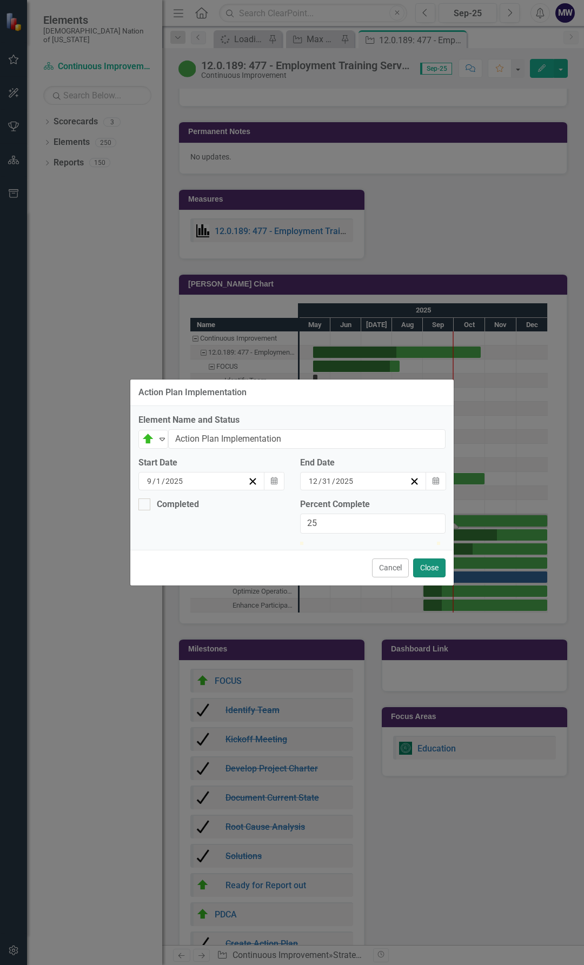
click at [426, 578] on button "Close" at bounding box center [429, 568] width 32 height 19
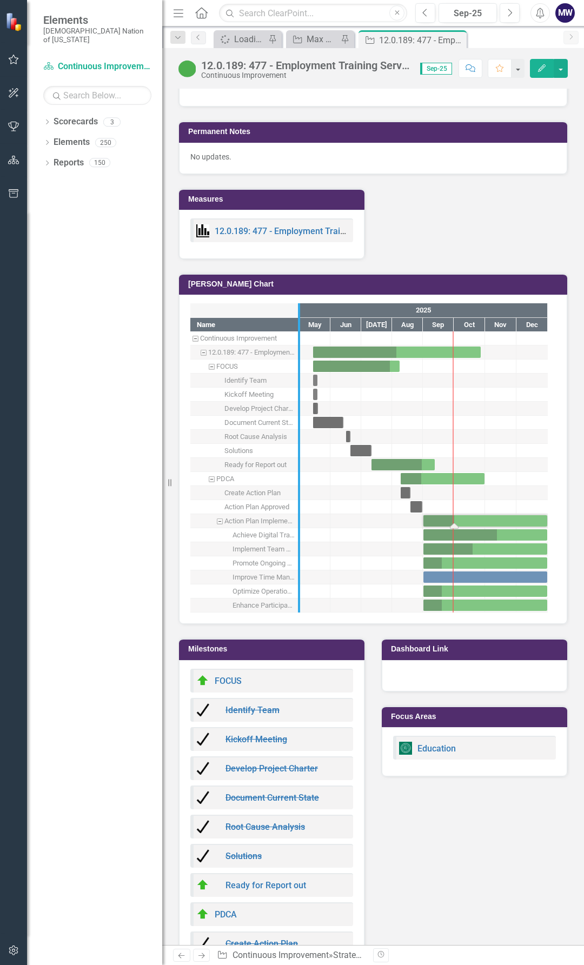
drag, startPoint x: 298, startPoint y: 537, endPoint x: 410, endPoint y: 539, distance: 112.0
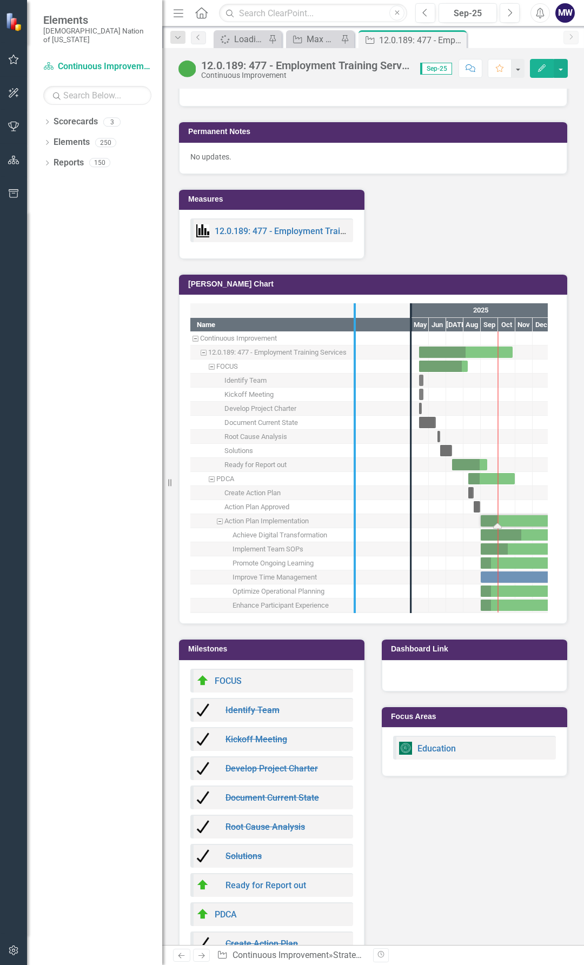
drag, startPoint x: 414, startPoint y: 565, endPoint x: 357, endPoint y: 560, distance: 56.5
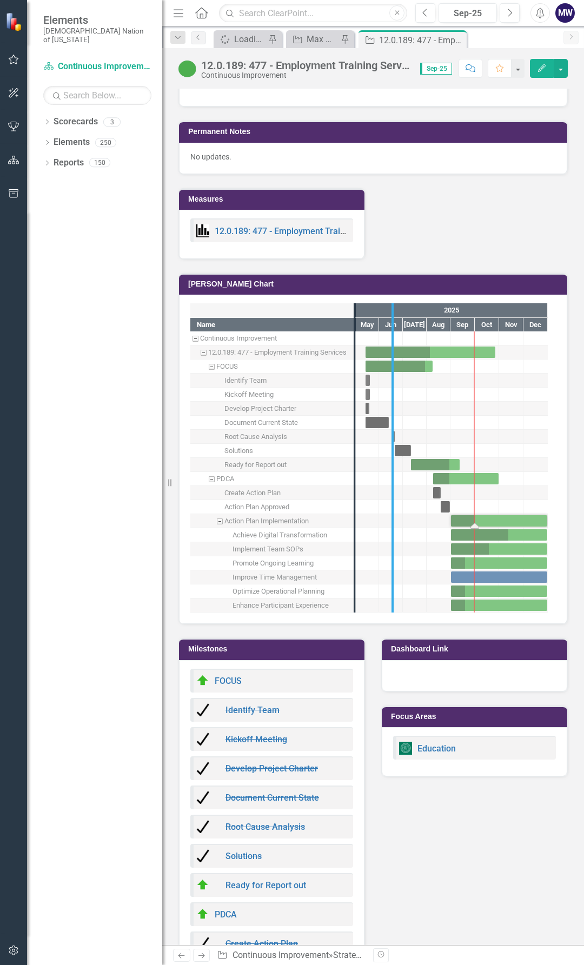
drag, startPoint x: 353, startPoint y: 542, endPoint x: 391, endPoint y: 545, distance: 38.5
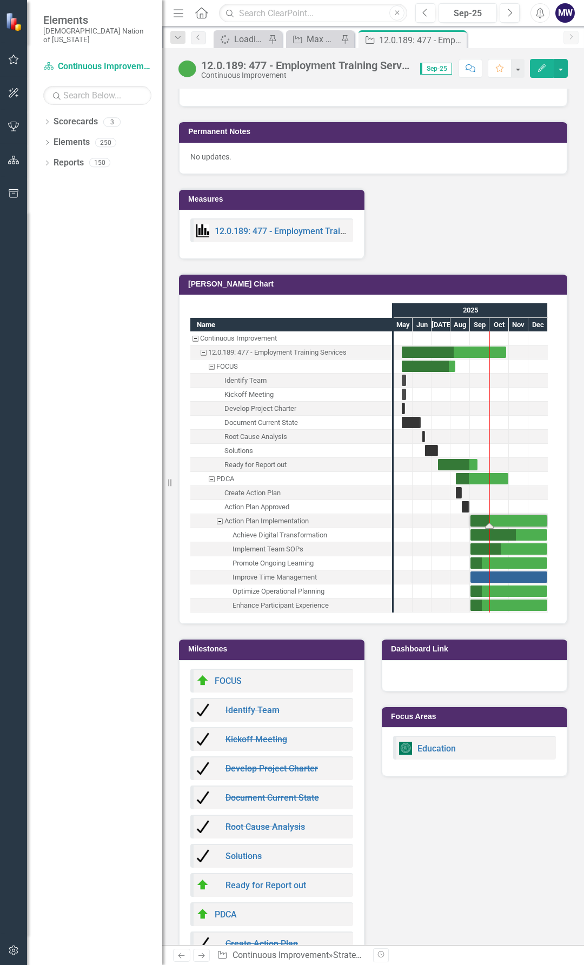
click at [468, 194] on div "Measures 12.0.189: 477 - Employment Training Services [PERSON_NAME] Chart Name …" at bounding box center [373, 691] width 406 height 1032
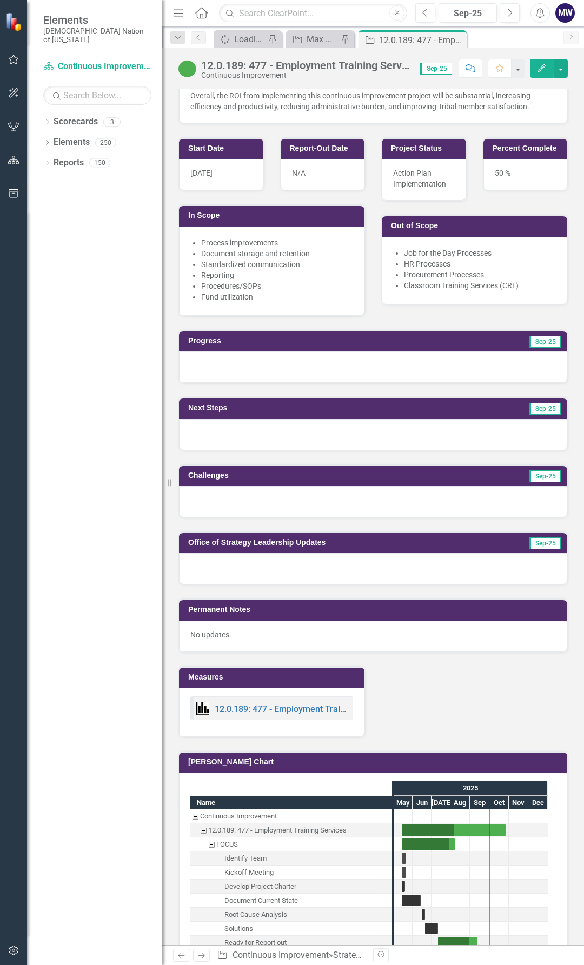
scroll to position [511, 0]
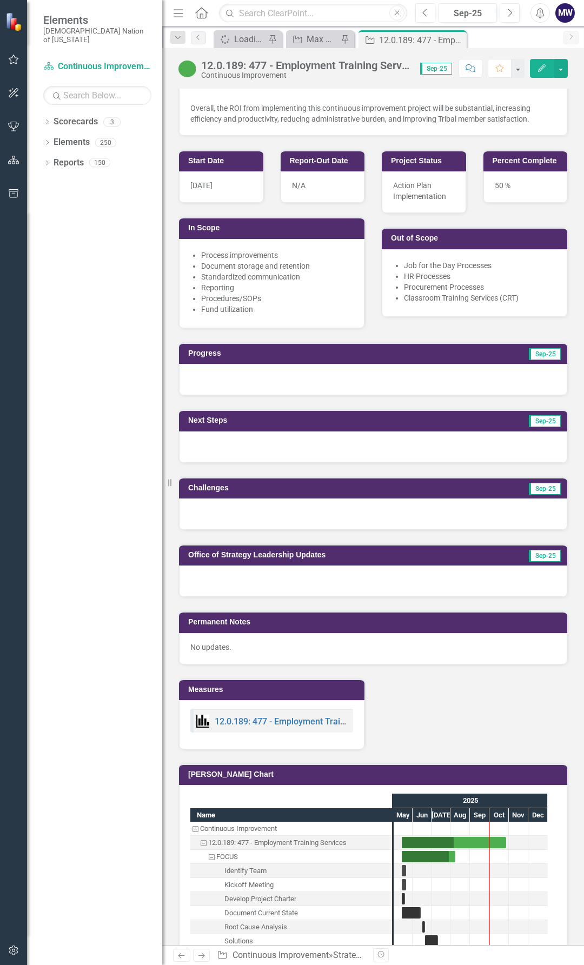
click at [479, 364] on div at bounding box center [373, 379] width 388 height 31
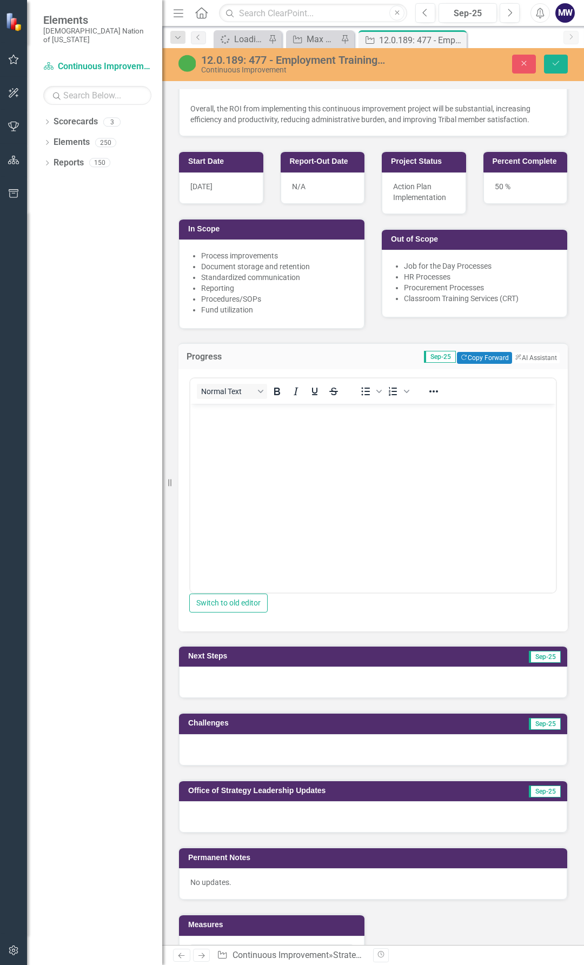
scroll to position [0, 0]
click at [532, 352] on button "ClearPoint AI AI Assistant" at bounding box center [535, 358] width 49 height 12
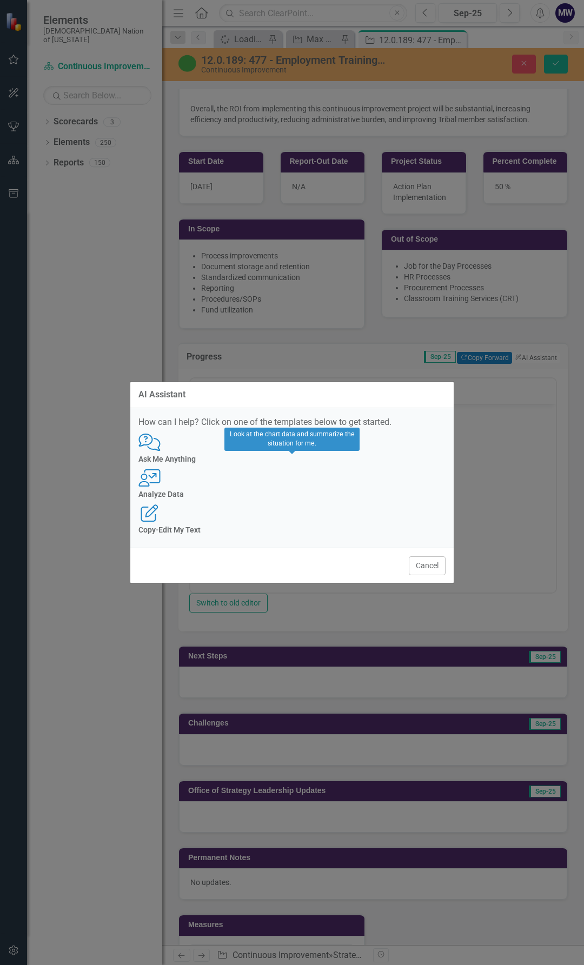
click at [294, 499] on h4 "Analyze Data" at bounding box center [291, 494] width 307 height 8
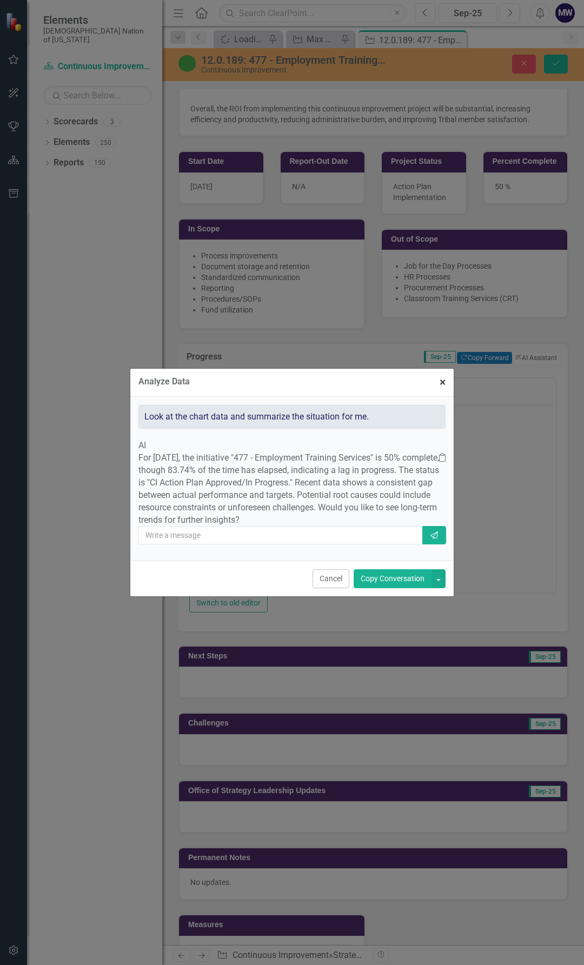
click at [441, 376] on span "×" at bounding box center [443, 382] width 6 height 13
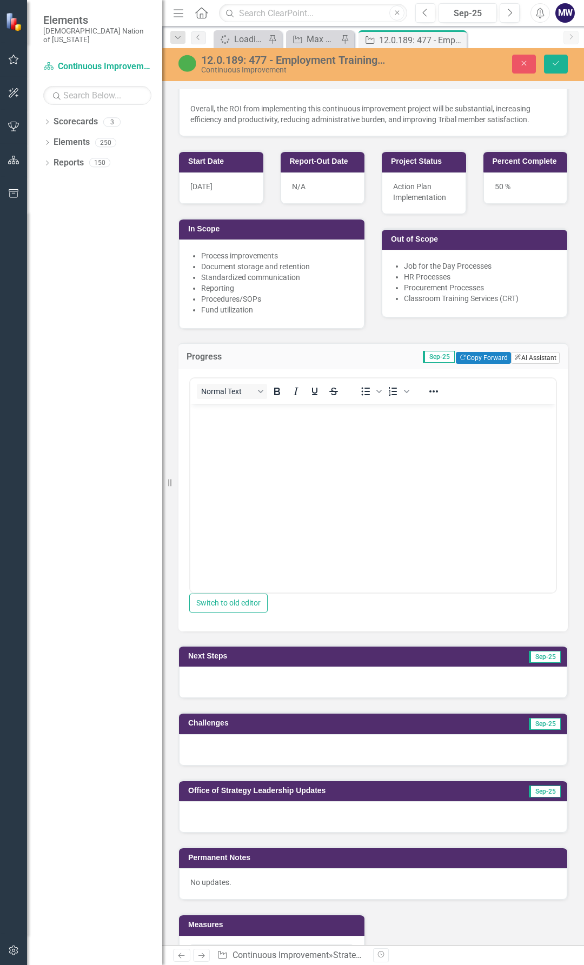
click at [531, 352] on button "ClearPoint AI AI Assistant" at bounding box center [535, 358] width 49 height 12
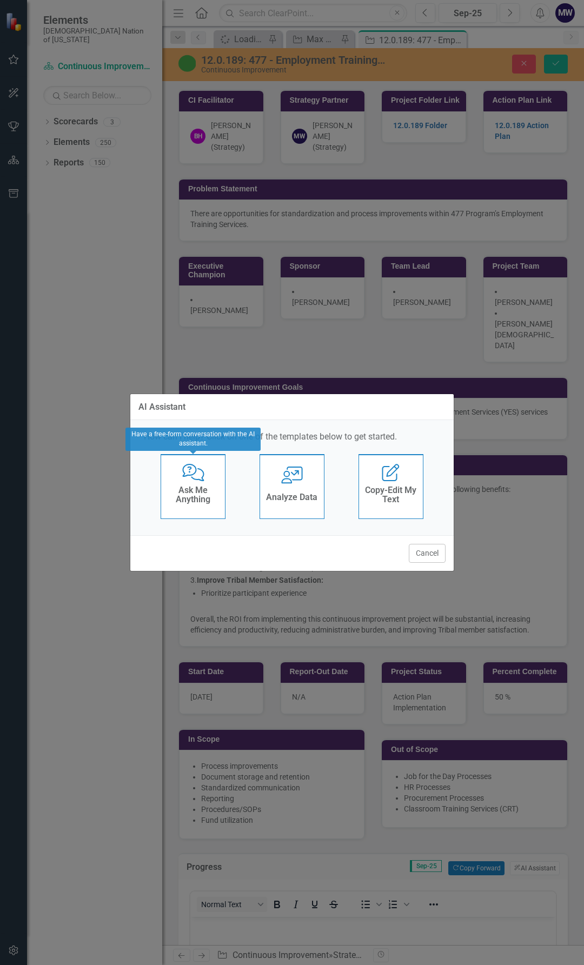
scroll to position [511, 0]
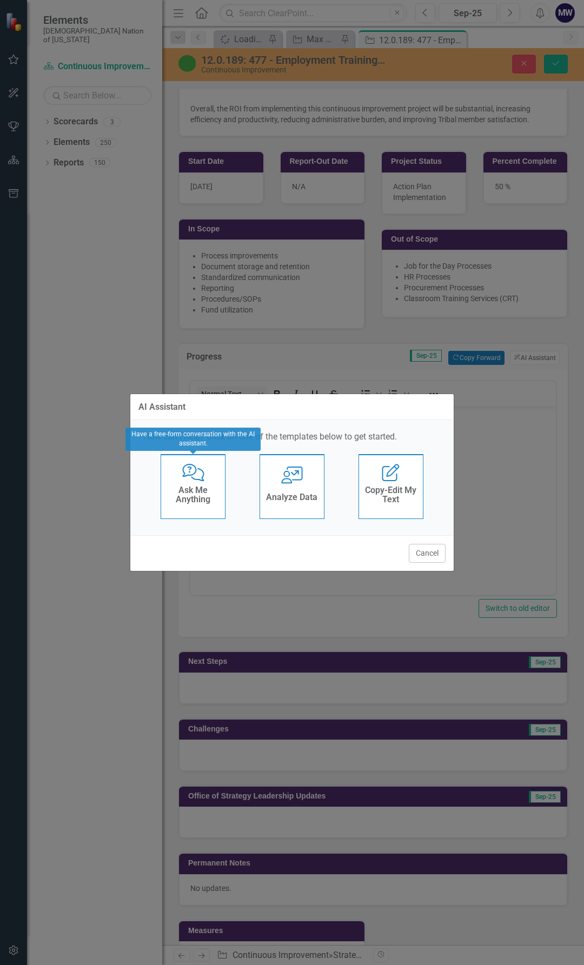
click at [197, 512] on div "Comments with Question Mark Ask Me Anything" at bounding box center [193, 486] width 65 height 65
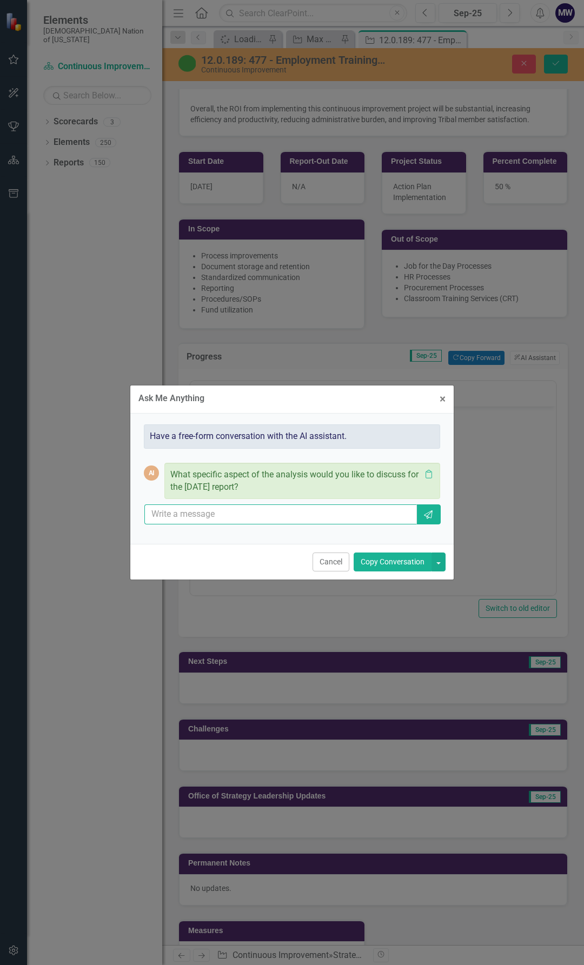
click at [250, 516] on input "text" at bounding box center [280, 515] width 273 height 20
type input "analyze gantt chart"
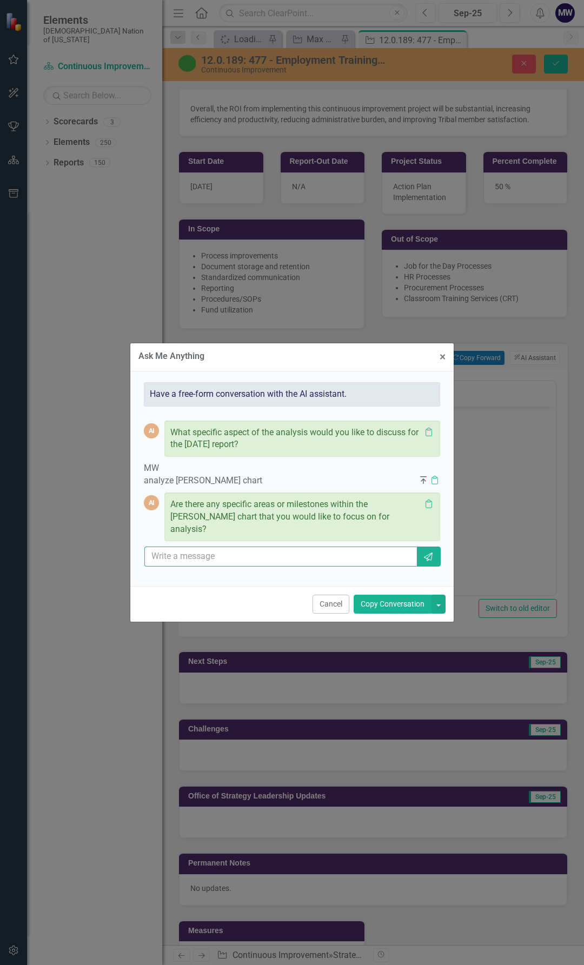
click at [300, 552] on input "text" at bounding box center [280, 557] width 273 height 20
type input "All milestones under parent milestone Implement Action Plan"
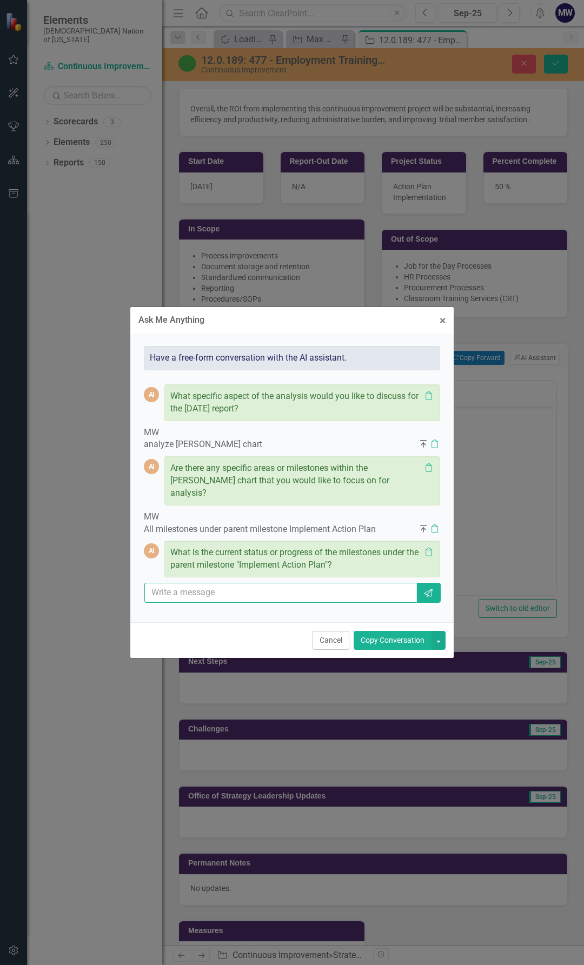
drag, startPoint x: 231, startPoint y: 589, endPoint x: 221, endPoint y: 596, distance: 12.8
click at [226, 594] on input "text" at bounding box center [280, 593] width 273 height 20
type input "Assess all project milestones"
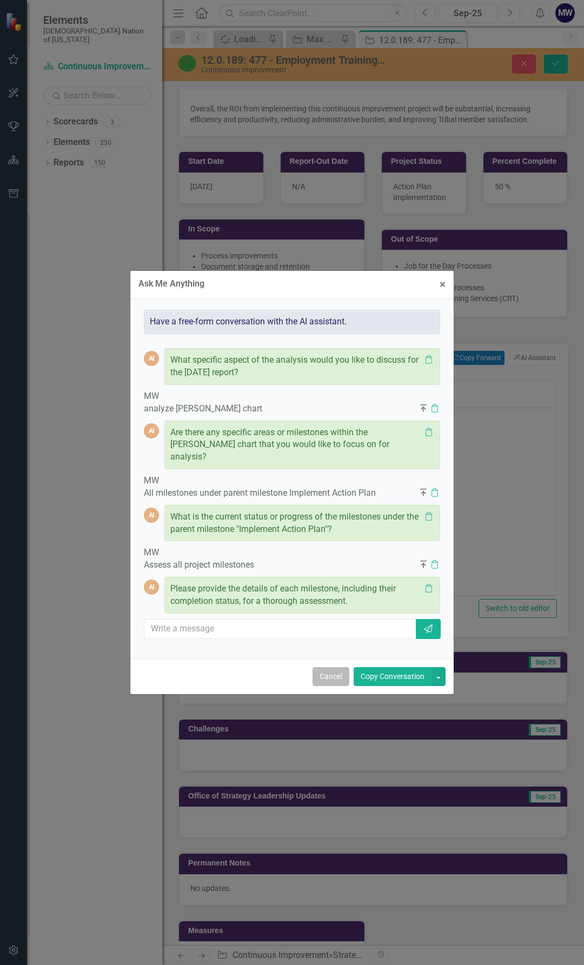
click at [334, 671] on button "Cancel" at bounding box center [331, 676] width 37 height 19
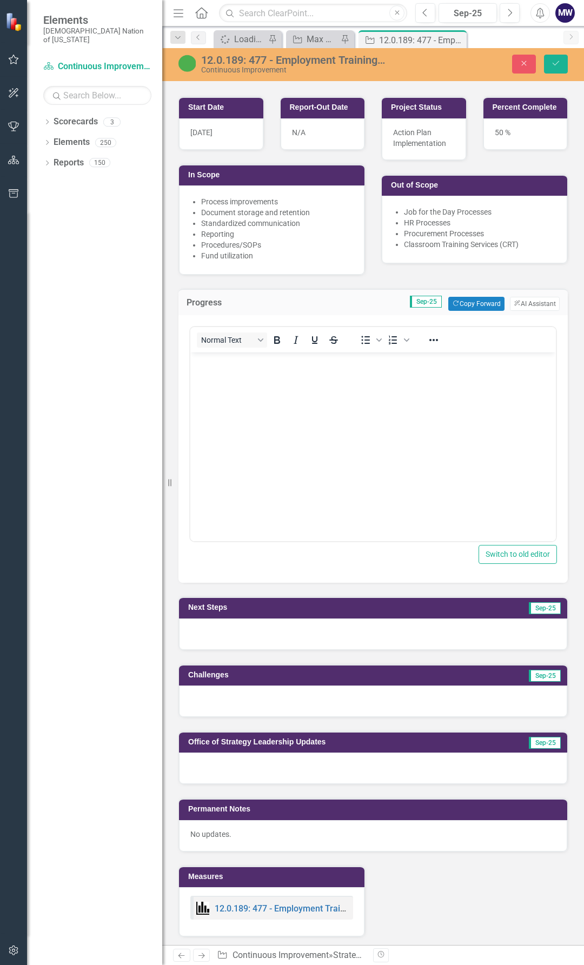
scroll to position [348, 0]
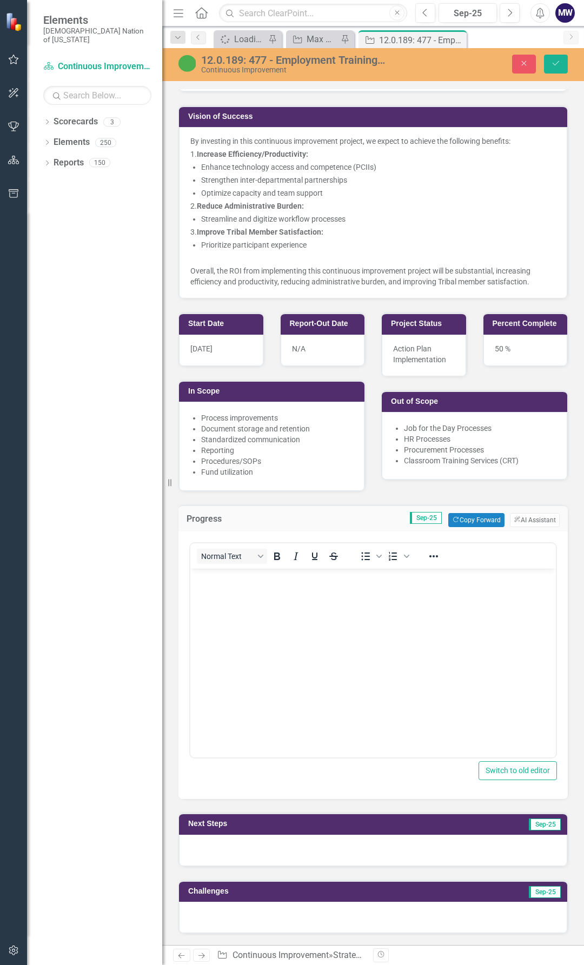
click at [374, 454] on div "Start Date 5/14/25 Report-Out Date N/A In Scope Process improvements Document s…" at bounding box center [373, 395] width 406 height 193
click at [475, 513] on button "Copy Forward Copy Forward" at bounding box center [476, 520] width 56 height 14
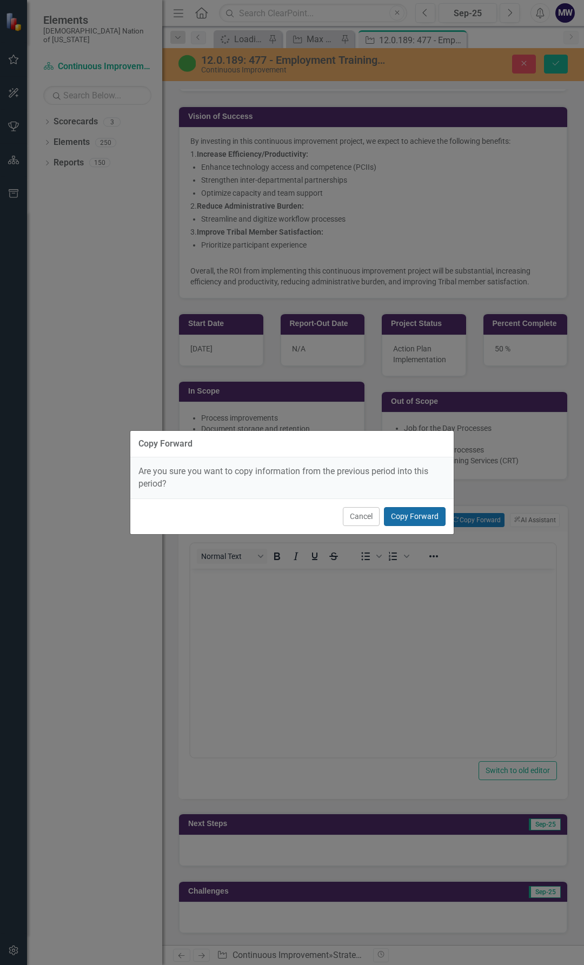
click at [425, 518] on button "Copy Forward" at bounding box center [415, 516] width 62 height 19
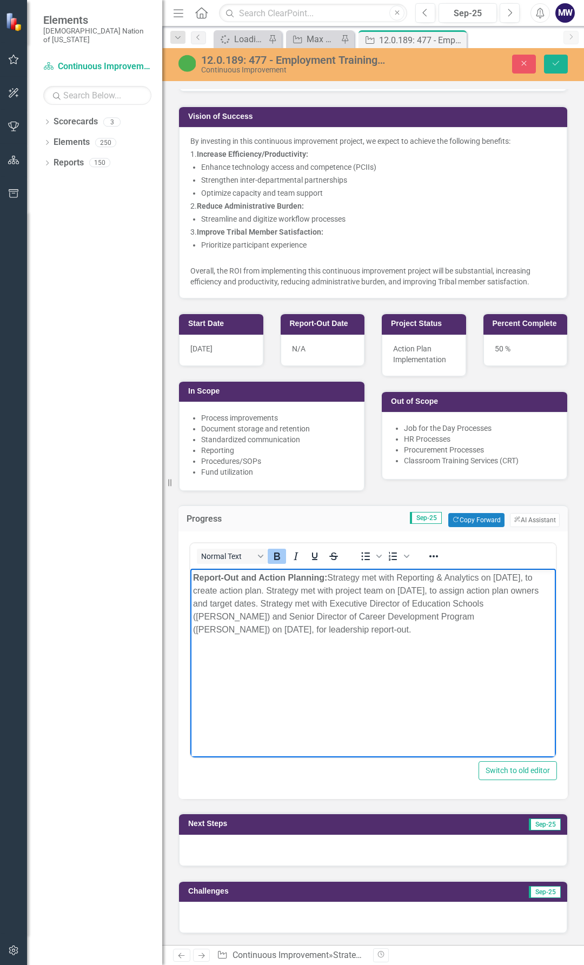
drag, startPoint x: 409, startPoint y: 631, endPoint x: 186, endPoint y: 572, distance: 231.1
click at [190, 572] on html "Report-Out and Action Planning: Strategy met with Reporting & Analytics on Augu…" at bounding box center [373, 650] width 366 height 162
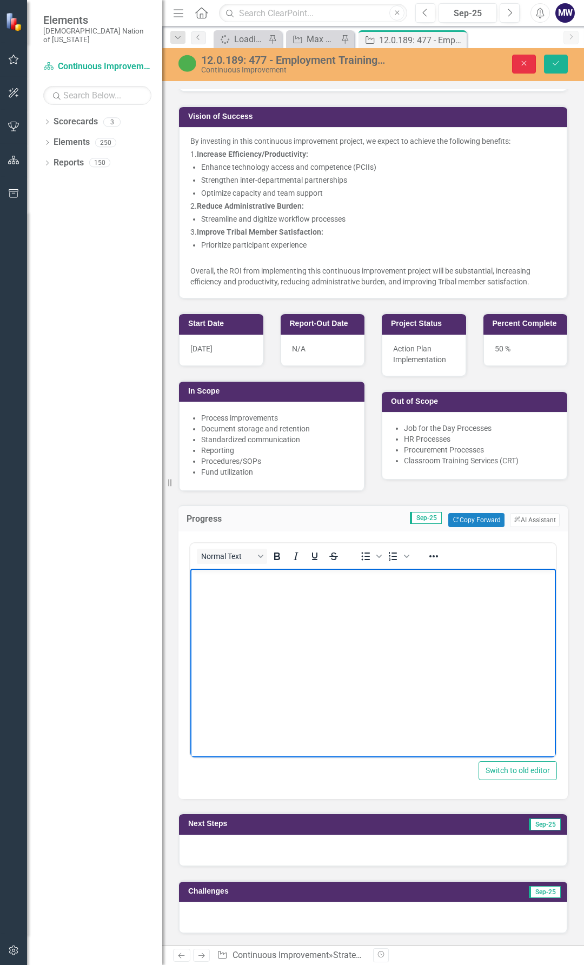
click at [518, 63] on button "Close" at bounding box center [524, 64] width 24 height 19
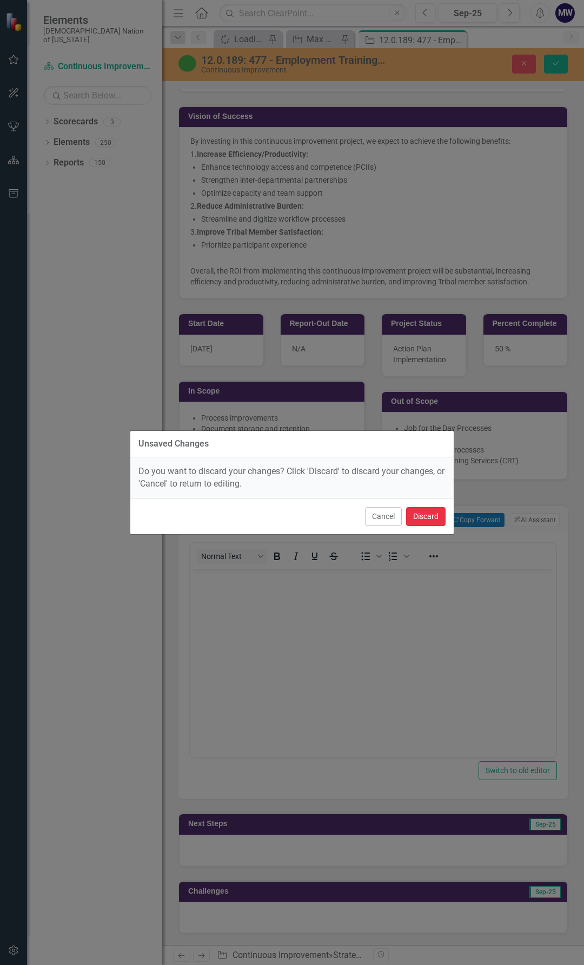
click at [433, 522] on button "Discard" at bounding box center [425, 516] width 39 height 19
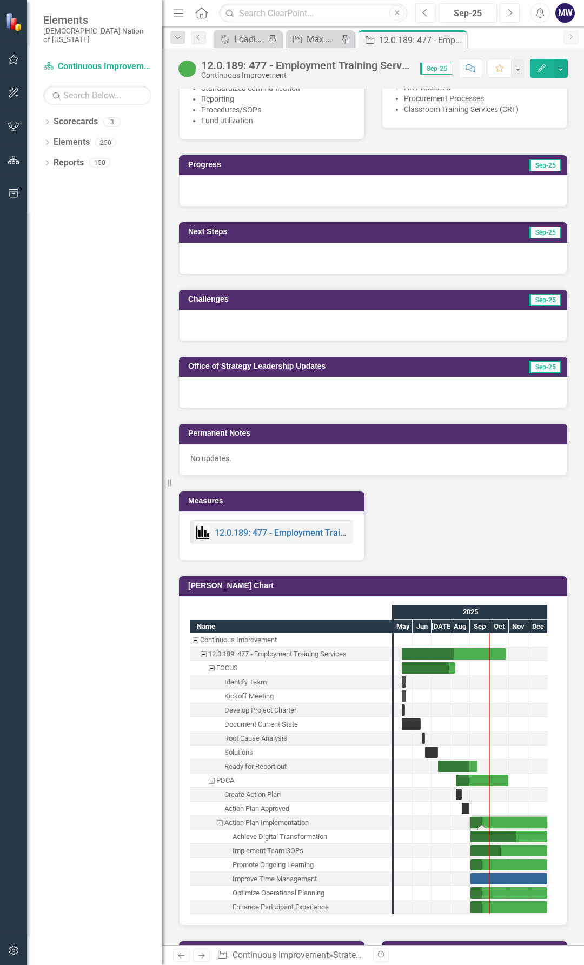
scroll to position [702, 0]
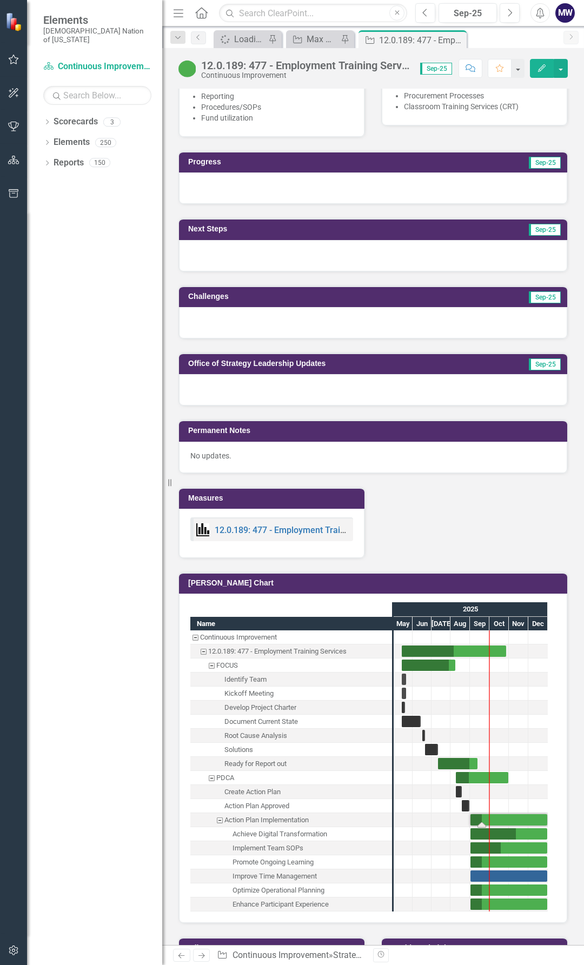
click at [244, 173] on div at bounding box center [373, 188] width 388 height 31
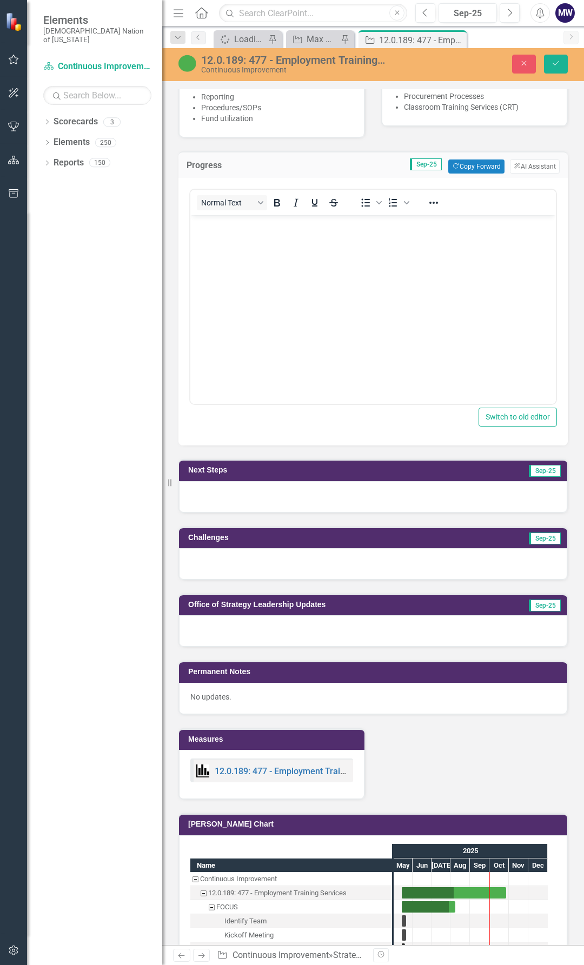
scroll to position [0, 0]
click at [238, 241] on body "Rich Text Area. Press ALT-0 for help." at bounding box center [373, 296] width 366 height 162
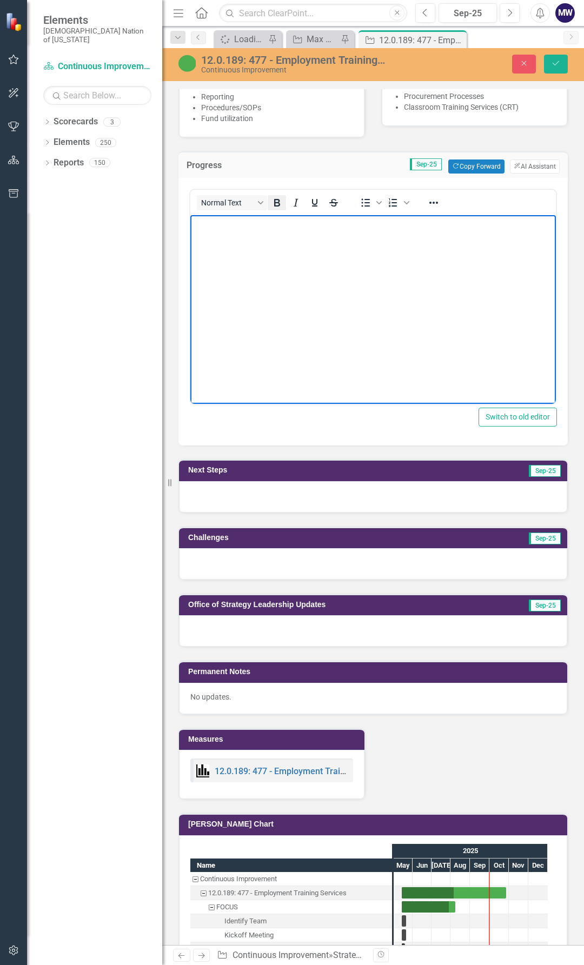
click at [276, 199] on icon "Bold" at bounding box center [277, 203] width 6 height 8
click at [359, 196] on icon "Bullet list" at bounding box center [365, 202] width 13 height 13
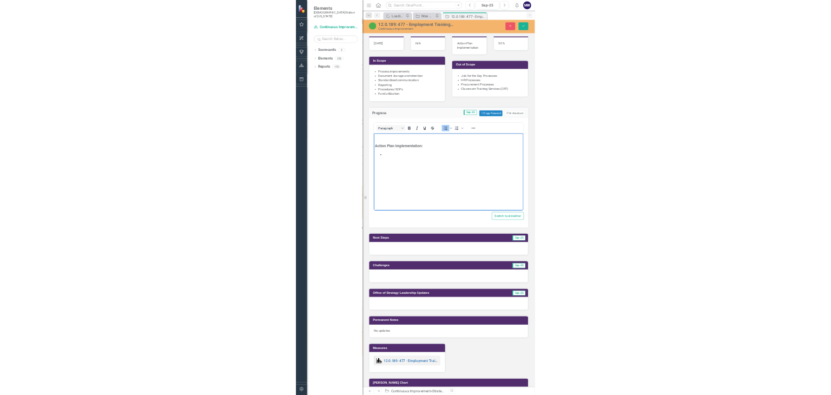
scroll to position [586, 0]
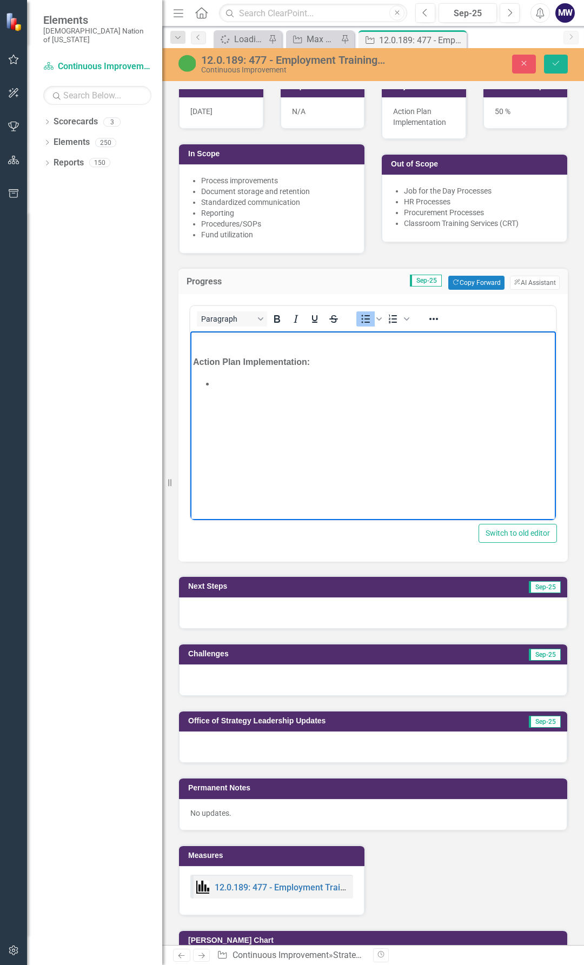
click at [263, 390] on li "﻿" at bounding box center [384, 383] width 339 height 13
click at [247, 405] on body "Action Plan Implementation: Achieve Digital Transformation" at bounding box center [373, 413] width 366 height 162
click at [293, 428] on li "Rich Text Area. Press ALT-0 for help." at bounding box center [384, 422] width 339 height 13
drag, startPoint x: 349, startPoint y: 408, endPoint x: 370, endPoint y: 675, distance: 268.0
click at [190, 367] on html "Action Plan Implementation: Achieve Digital Transformation All 477 associates h…" at bounding box center [373, 413] width 366 height 162
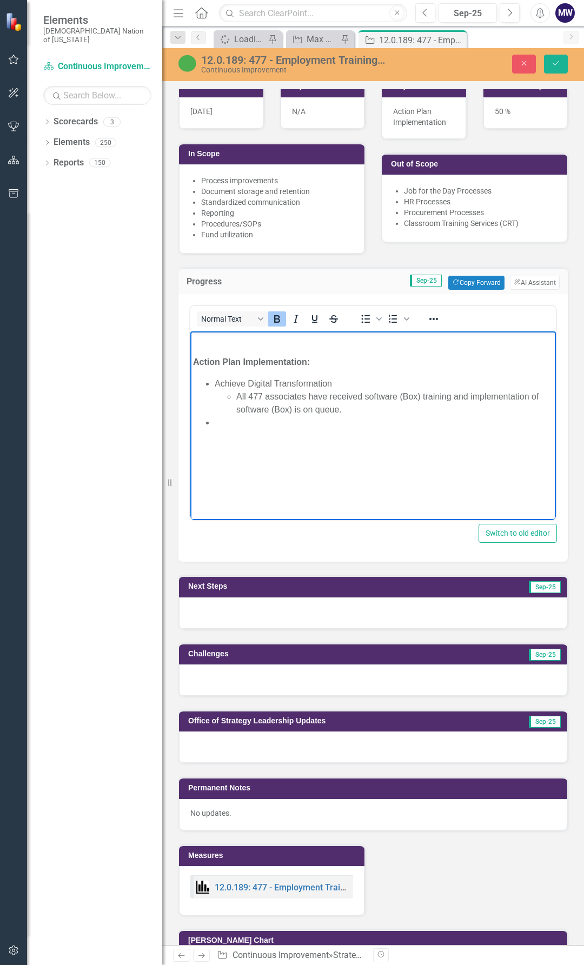
click at [343, 433] on body "Action Plan Implementation: Achieve Digital Transformation All 477 associates h…" at bounding box center [373, 413] width 366 height 162
click at [359, 409] on li "All 477 associates have received software (Box) training and implementation of …" at bounding box center [394, 403] width 317 height 26
click at [528, 396] on li "All 477 associates have received software (Box) training and implementation of …" at bounding box center [394, 403] width 317 height 26
click at [288, 421] on li "Rich Text Area. Press ALT-0 for help." at bounding box center [384, 422] width 339 height 13
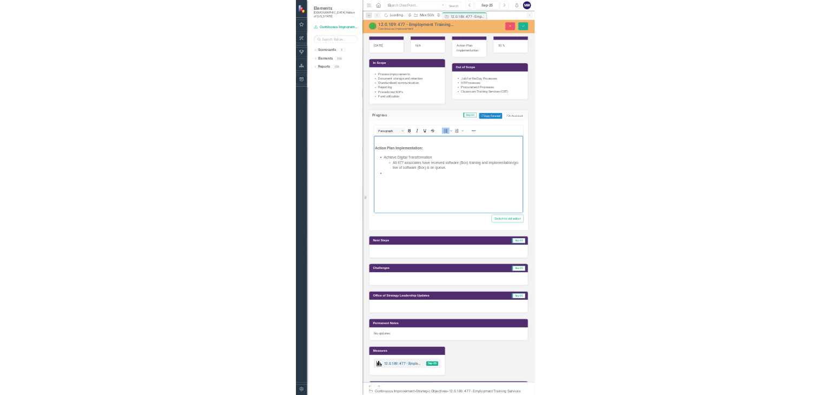
scroll to position [540, 0]
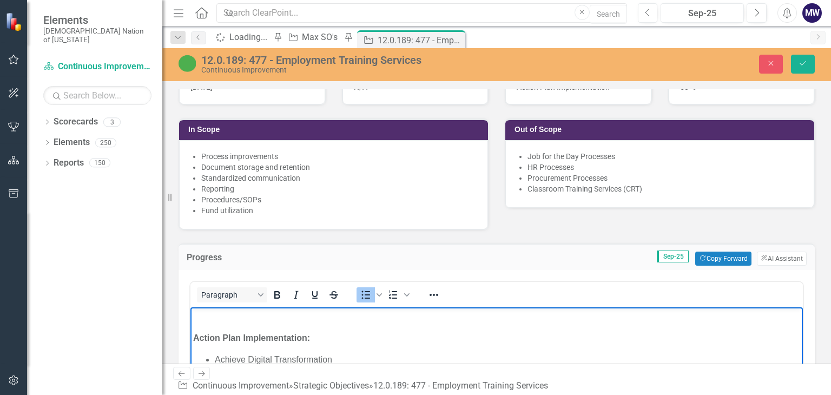
click at [584, 205] on div "Start Date 5/14/25 Report-Out Date N/A In Scope Process improvements Document s…" at bounding box center [496, 133] width 652 height 193
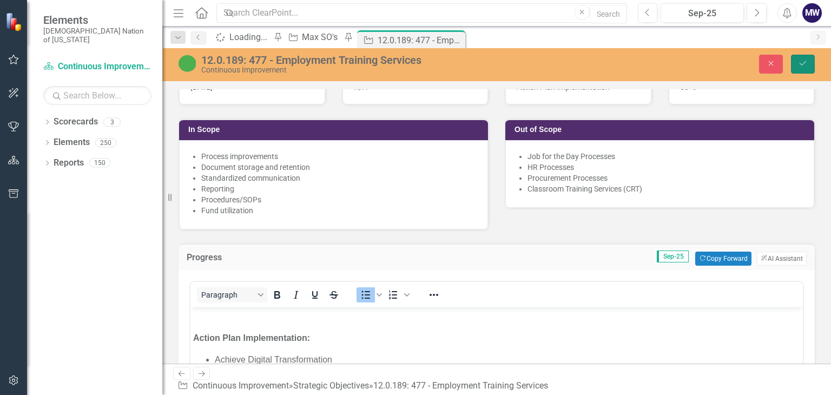
click at [584, 61] on icon "Save" at bounding box center [803, 63] width 10 height 8
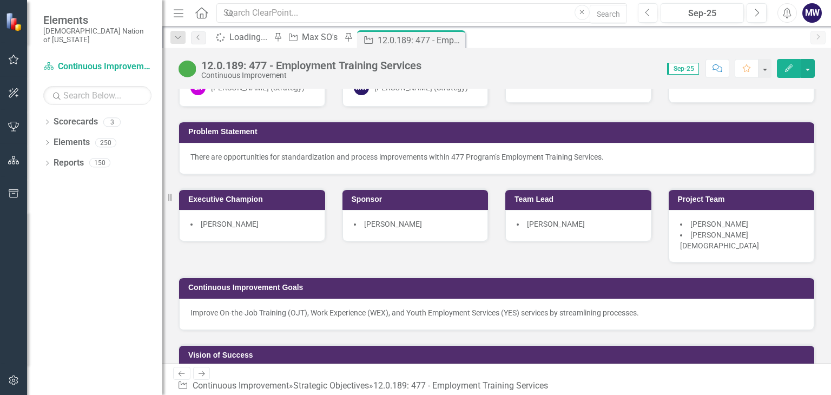
scroll to position [0, 0]
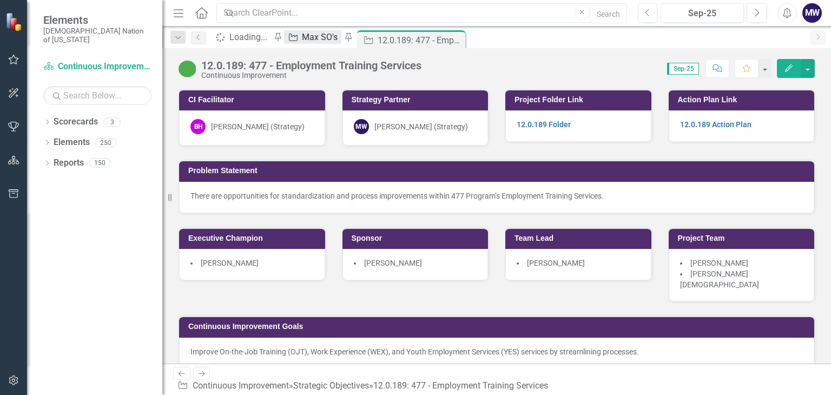
click at [341, 42] on div "Max SO's" at bounding box center [321, 37] width 39 height 14
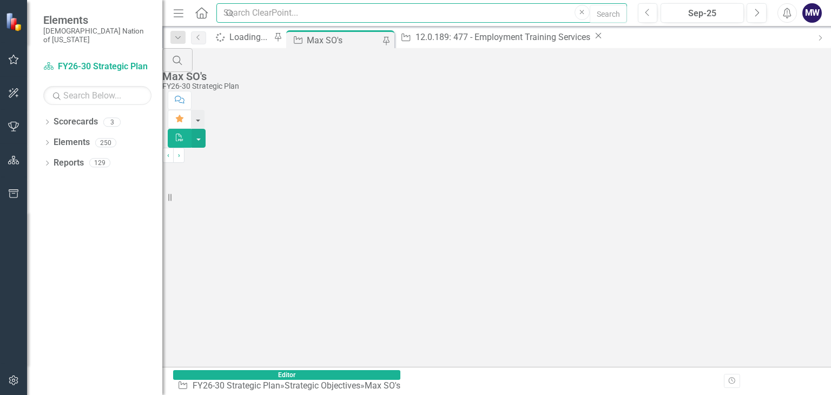
drag, startPoint x: 325, startPoint y: 16, endPoint x: 332, endPoint y: 22, distance: 9.2
click at [325, 16] on input "text" at bounding box center [421, 13] width 410 height 20
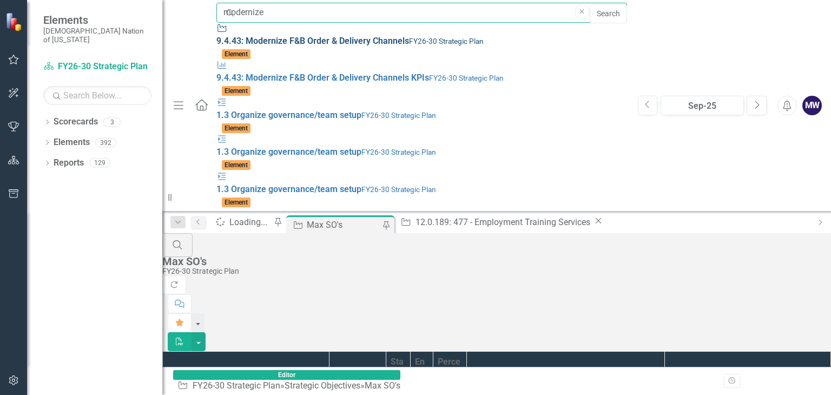
type input "modernize"
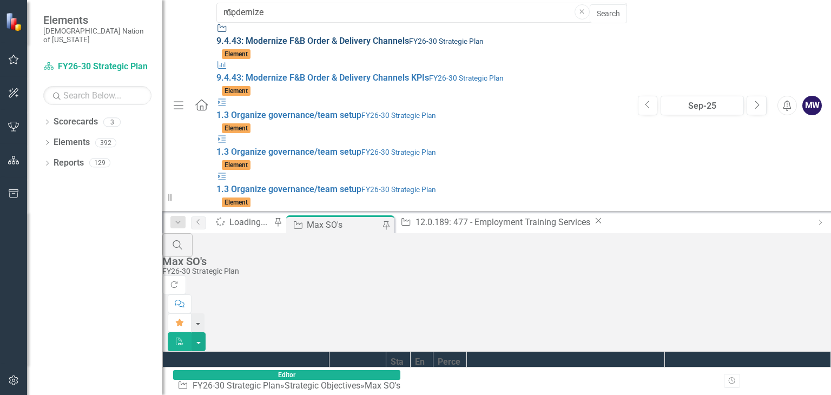
click at [409, 40] on small "FY26-30 Strategic Plan" at bounding box center [446, 41] width 75 height 9
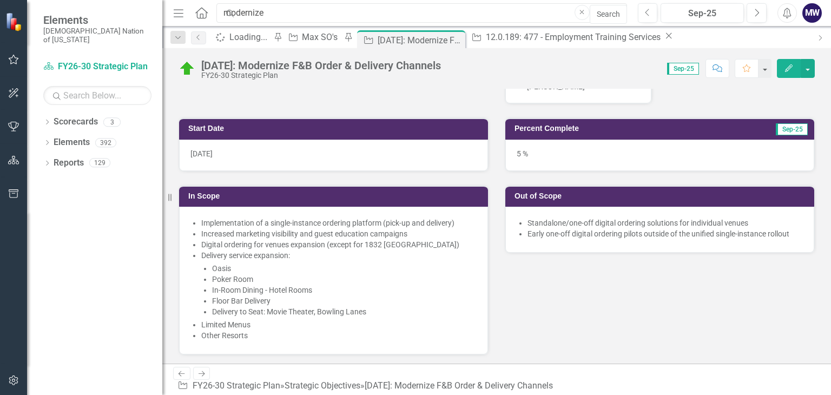
scroll to position [314, 0]
